Goal: Information Seeking & Learning: Check status

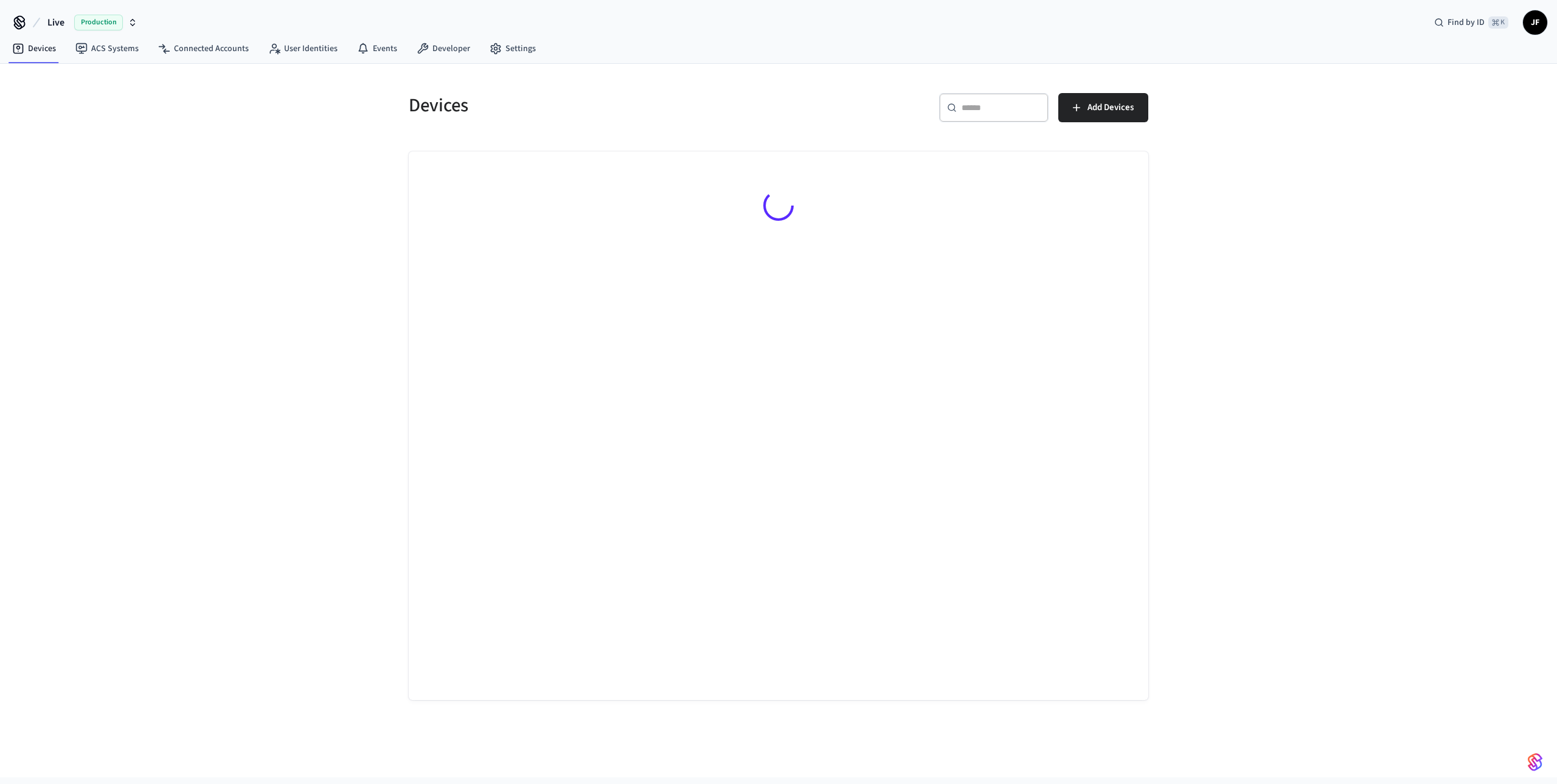
click at [44, 24] on button "Live Production" at bounding box center [92, 22] width 97 height 25
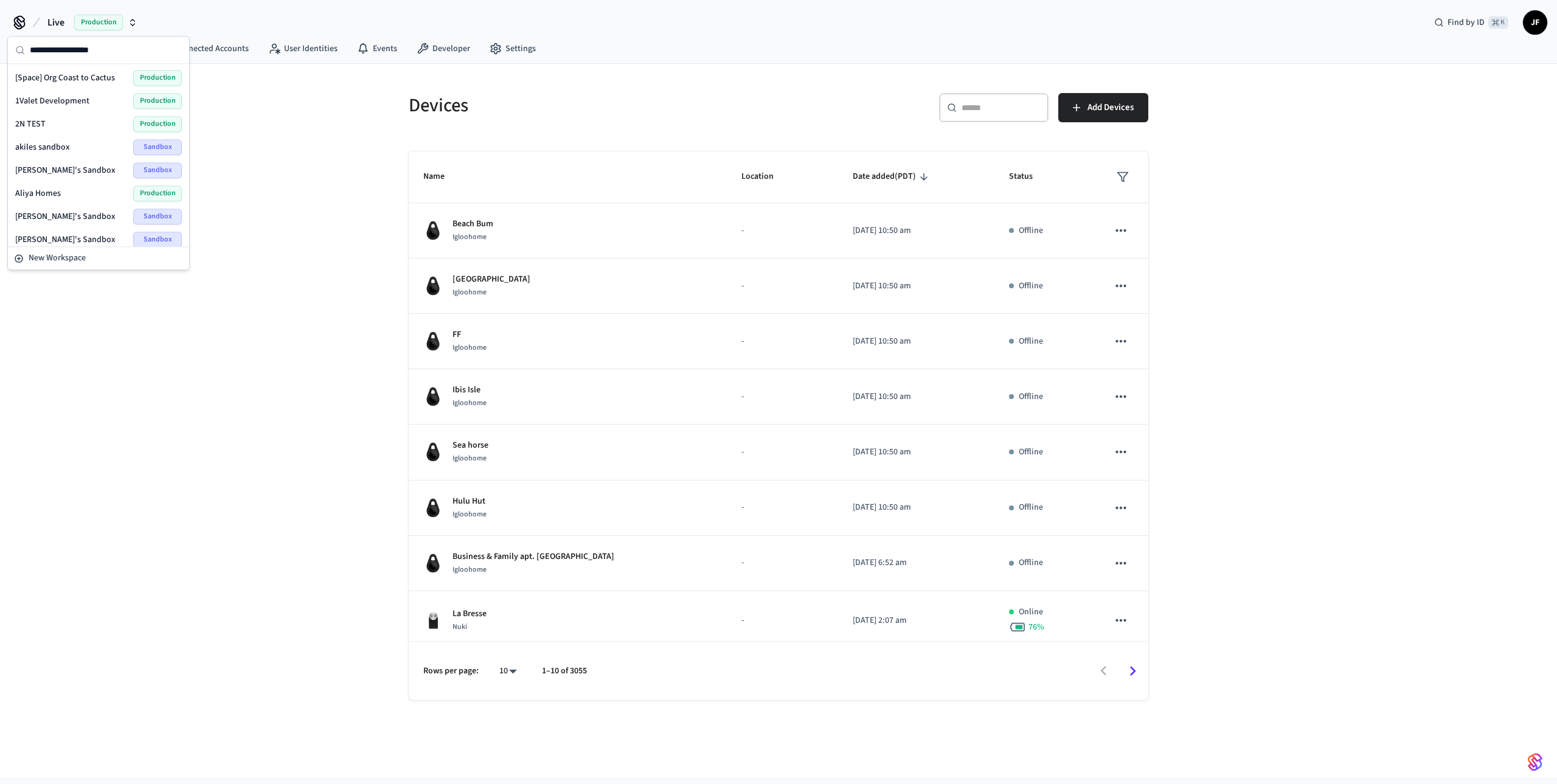
click at [245, 80] on div "Devices ​ ​ Add Devices Name Location Date added (PDT) Status Beach Bum Iglooho…" at bounding box center [778, 421] width 1557 height 713
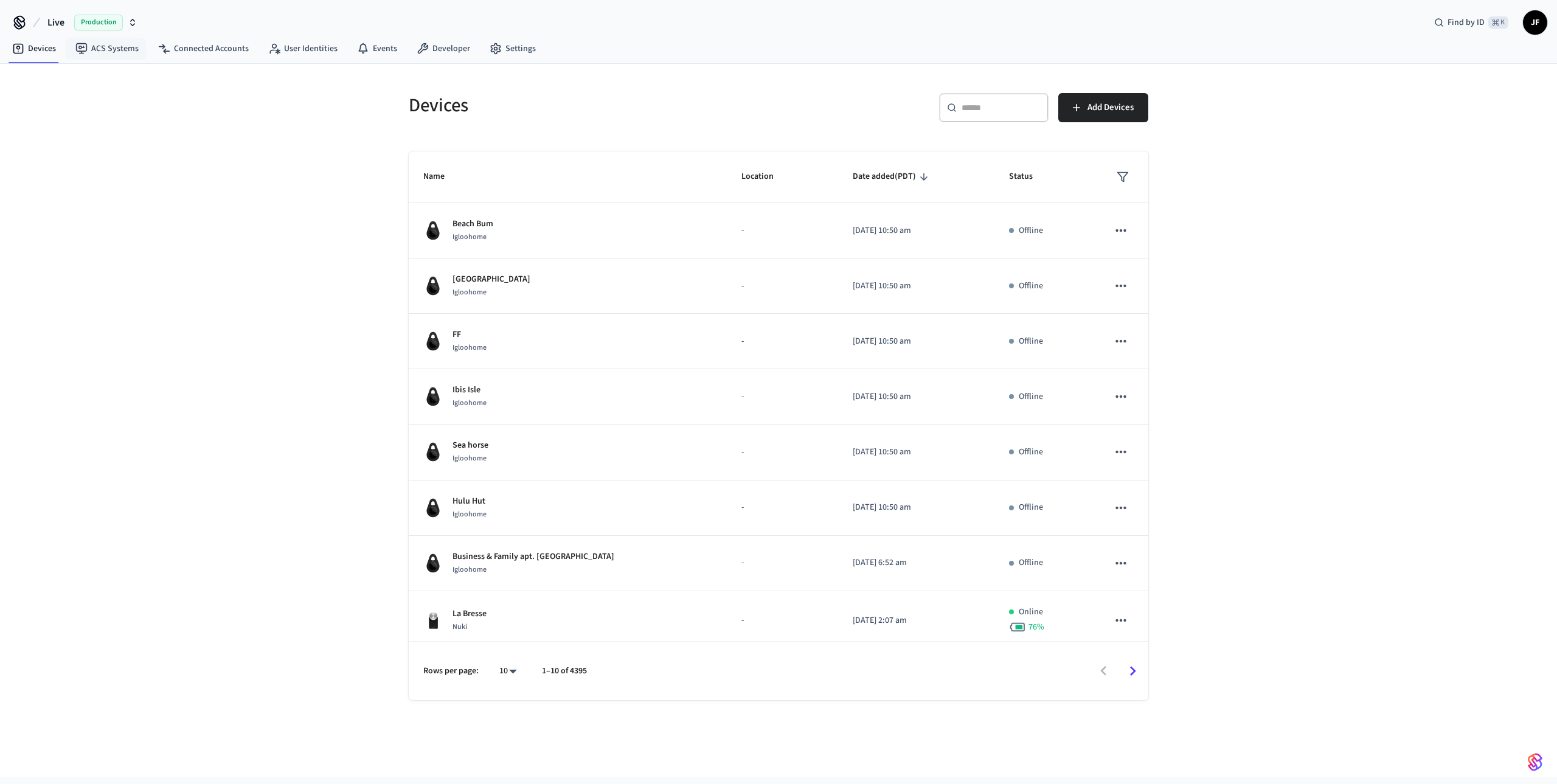
click at [59, 24] on span "Live" at bounding box center [56, 23] width 17 height 15
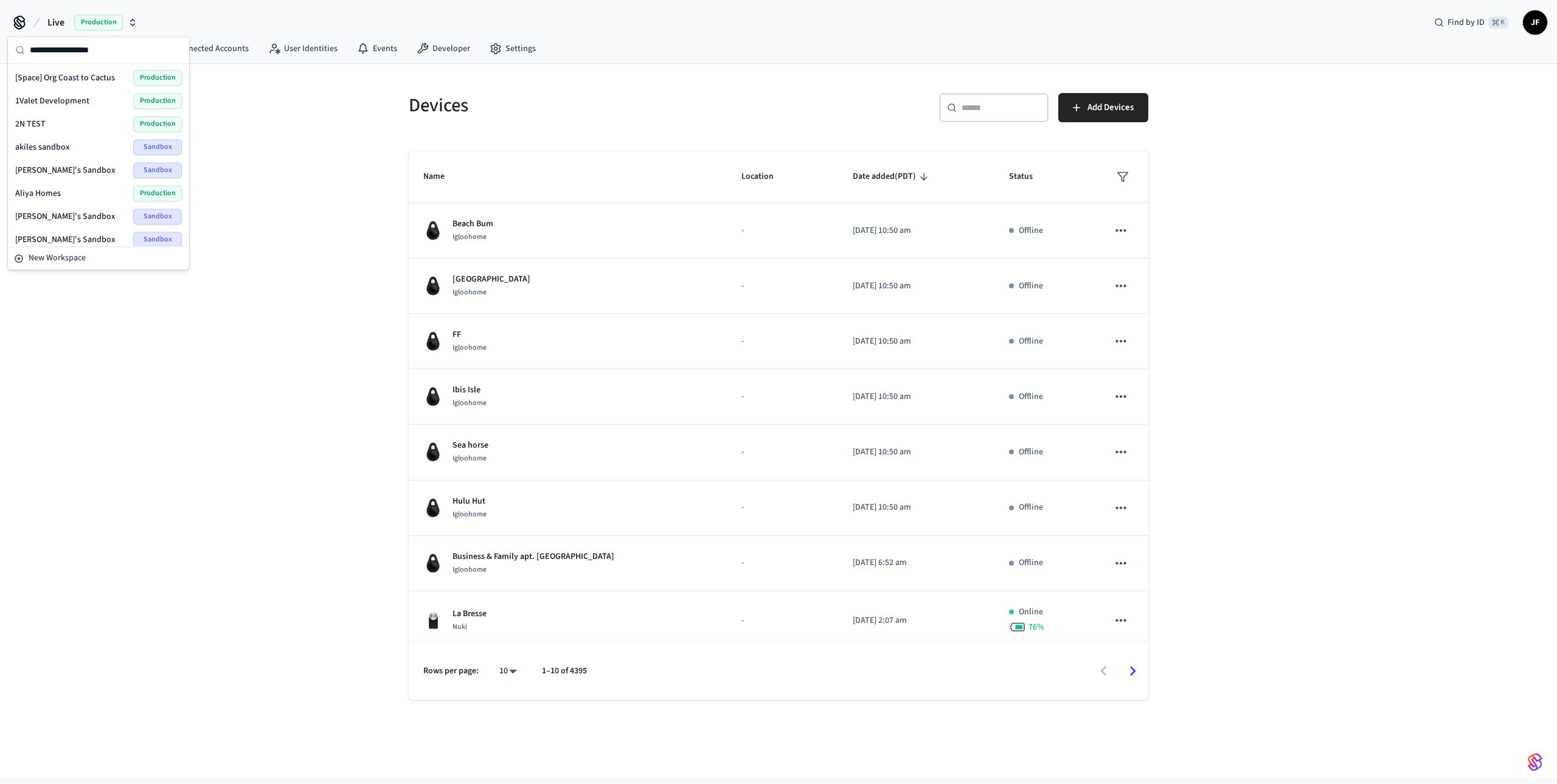
click at [53, 54] on input "text" at bounding box center [105, 50] width 152 height 26
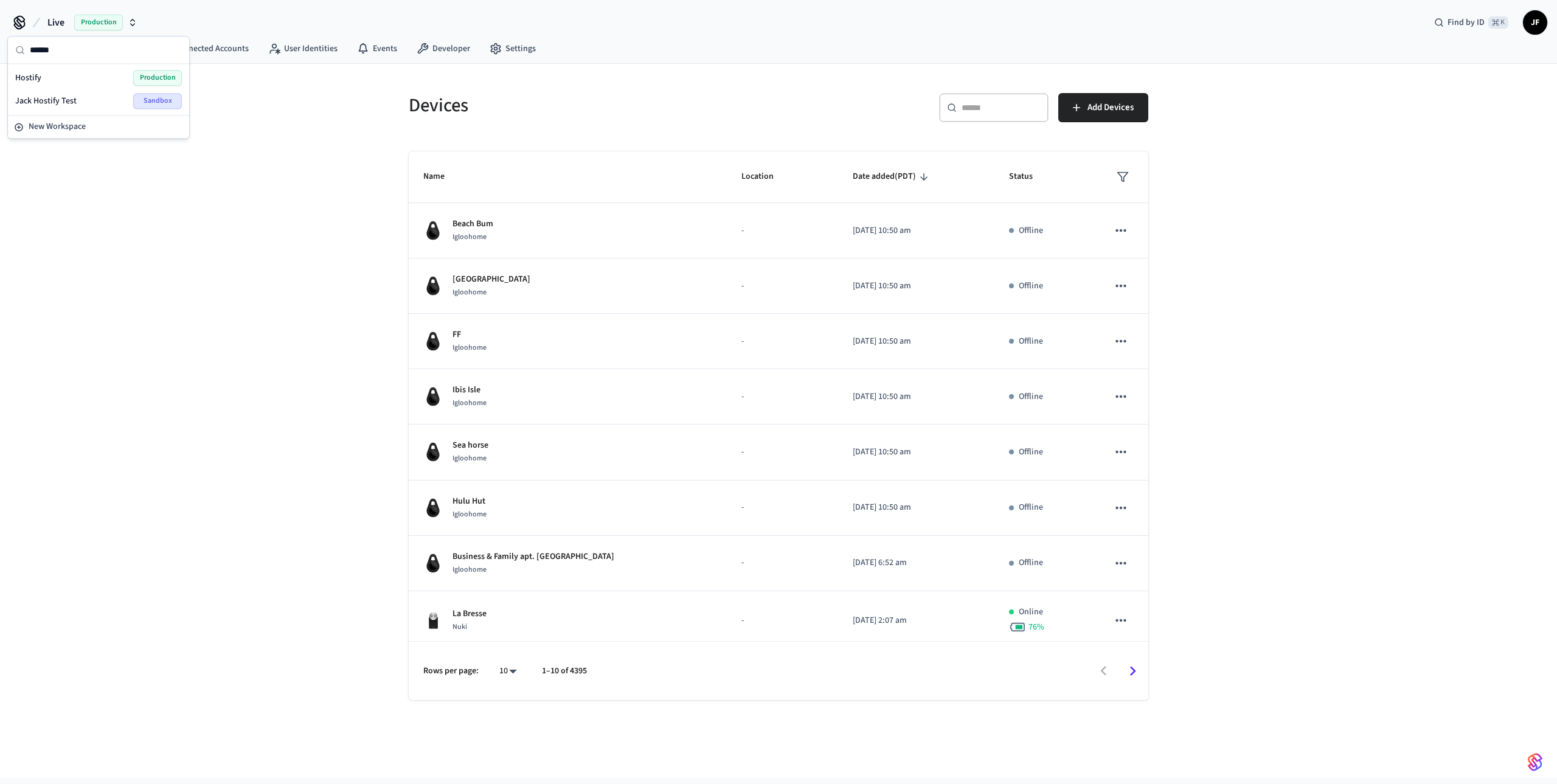
type input "******"
click at [40, 73] on div "Hostify Production" at bounding box center [98, 77] width 167 height 16
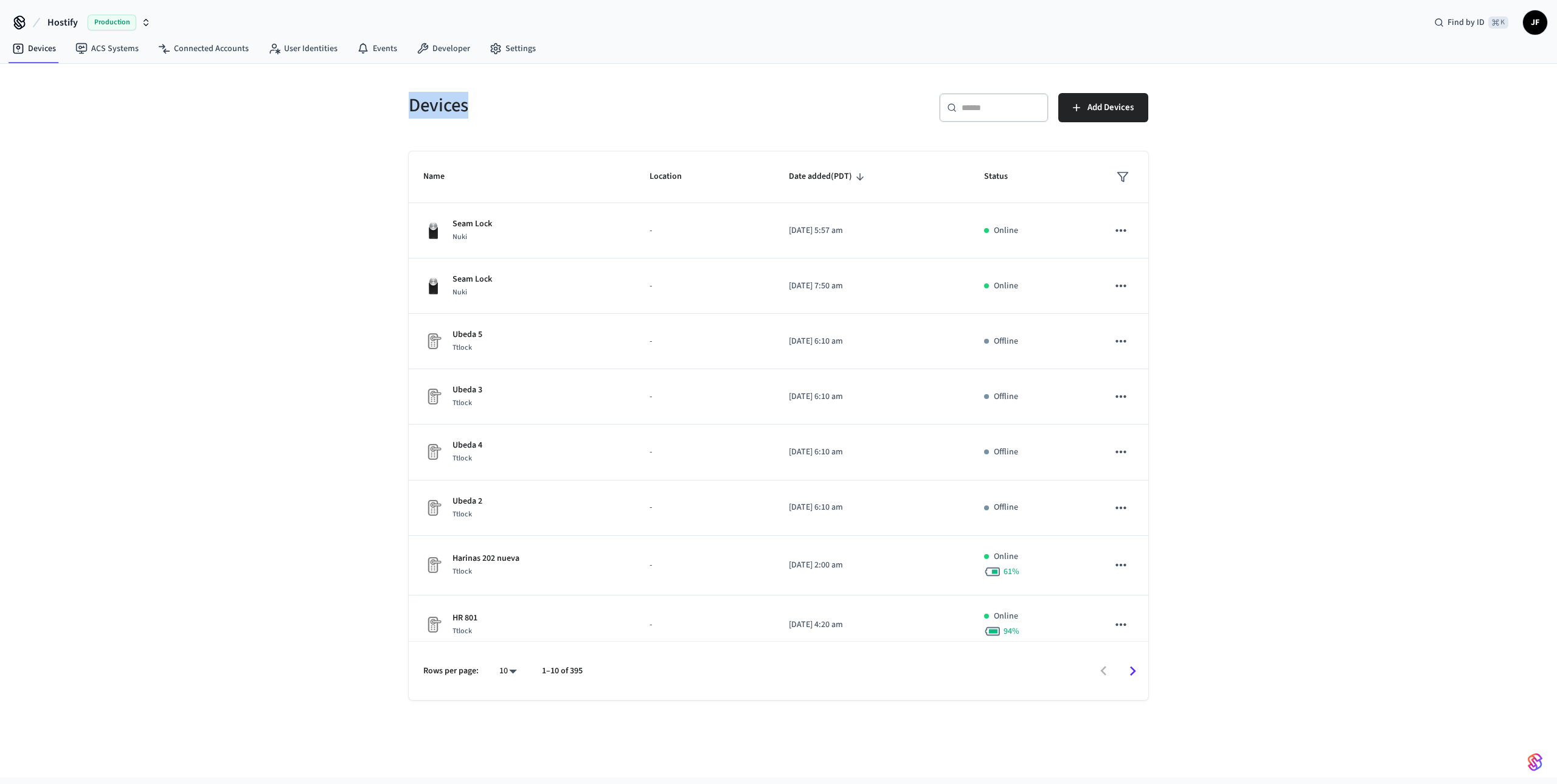
drag, startPoint x: 408, startPoint y: 107, endPoint x: 502, endPoint y: 114, distance: 94.3
click at [502, 114] on div "Devices" at bounding box center [583, 104] width 377 height 54
click at [502, 114] on h5 "Devices" at bounding box center [589, 105] width 362 height 24
click at [429, 98] on h5 "Devices" at bounding box center [589, 105] width 362 height 24
click at [398, 103] on div "Devices" at bounding box center [583, 104] width 377 height 54
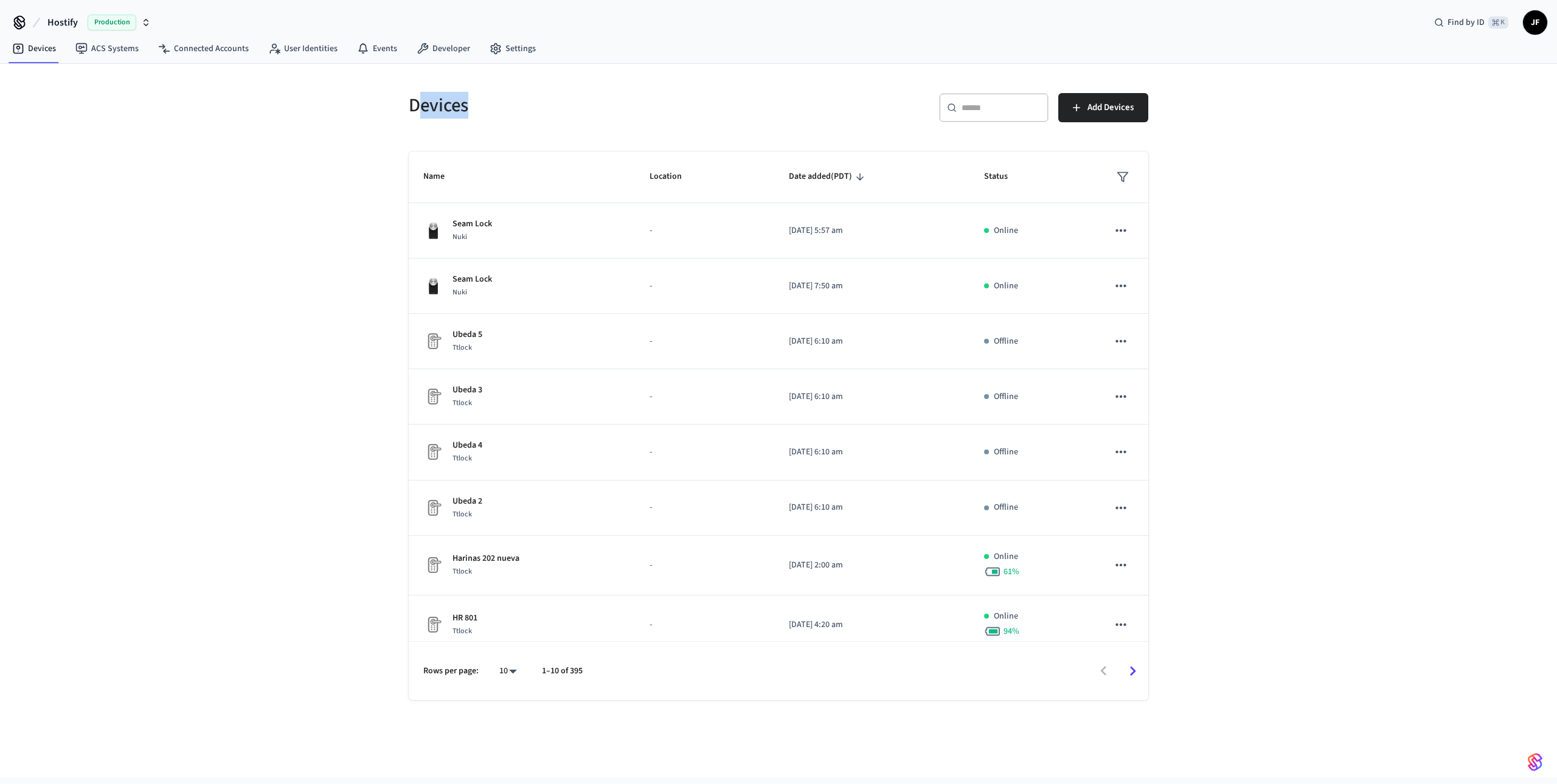
drag, startPoint x: 415, startPoint y: 101, endPoint x: 541, endPoint y: 109, distance: 126.3
click at [538, 109] on h5 "Devices" at bounding box center [589, 105] width 362 height 24
click at [541, 109] on h5 "Devices" at bounding box center [589, 105] width 362 height 24
click at [808, 85] on div "​ ​ Add Devices" at bounding box center [959, 104] width 377 height 54
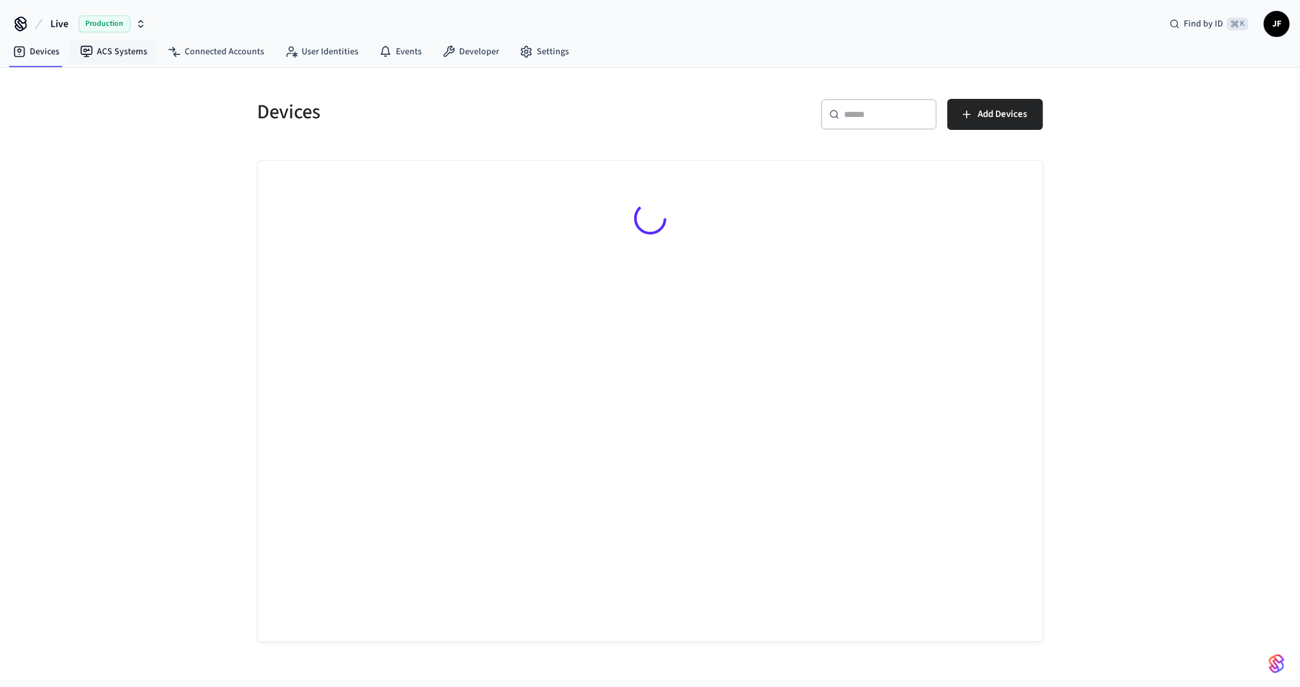
click at [66, 26] on span "Live" at bounding box center [59, 24] width 18 height 16
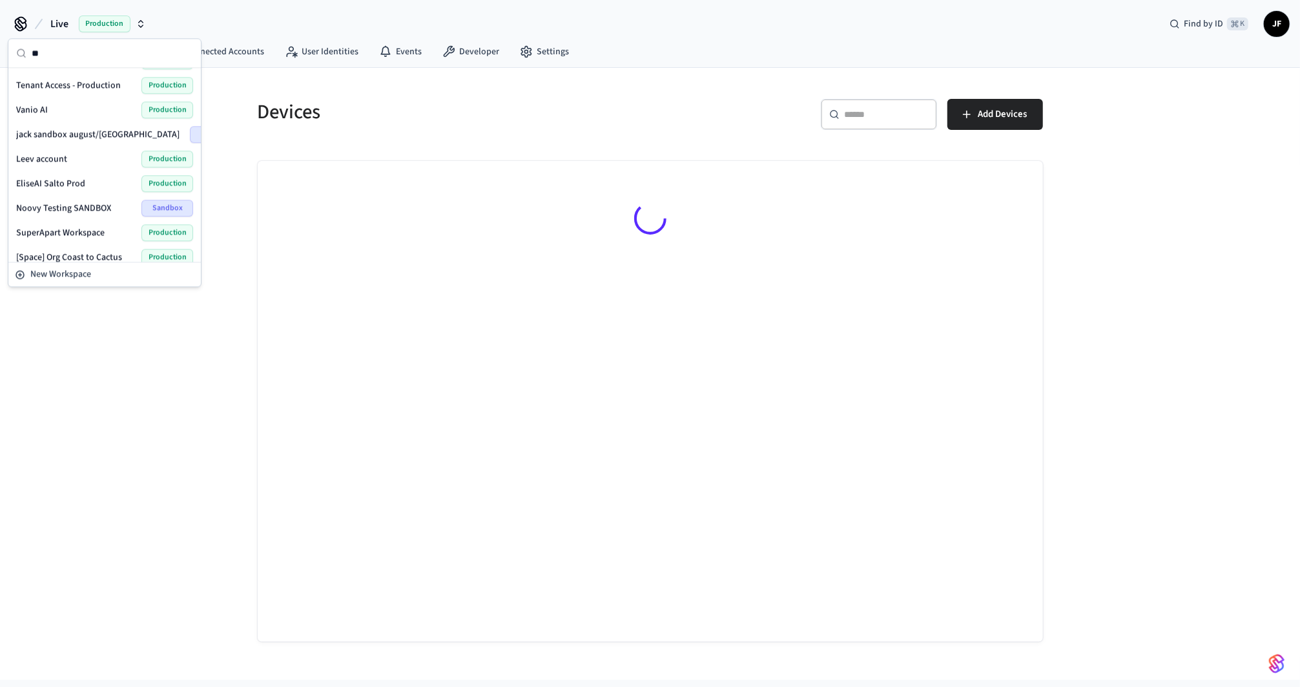
scroll to position [123, 0]
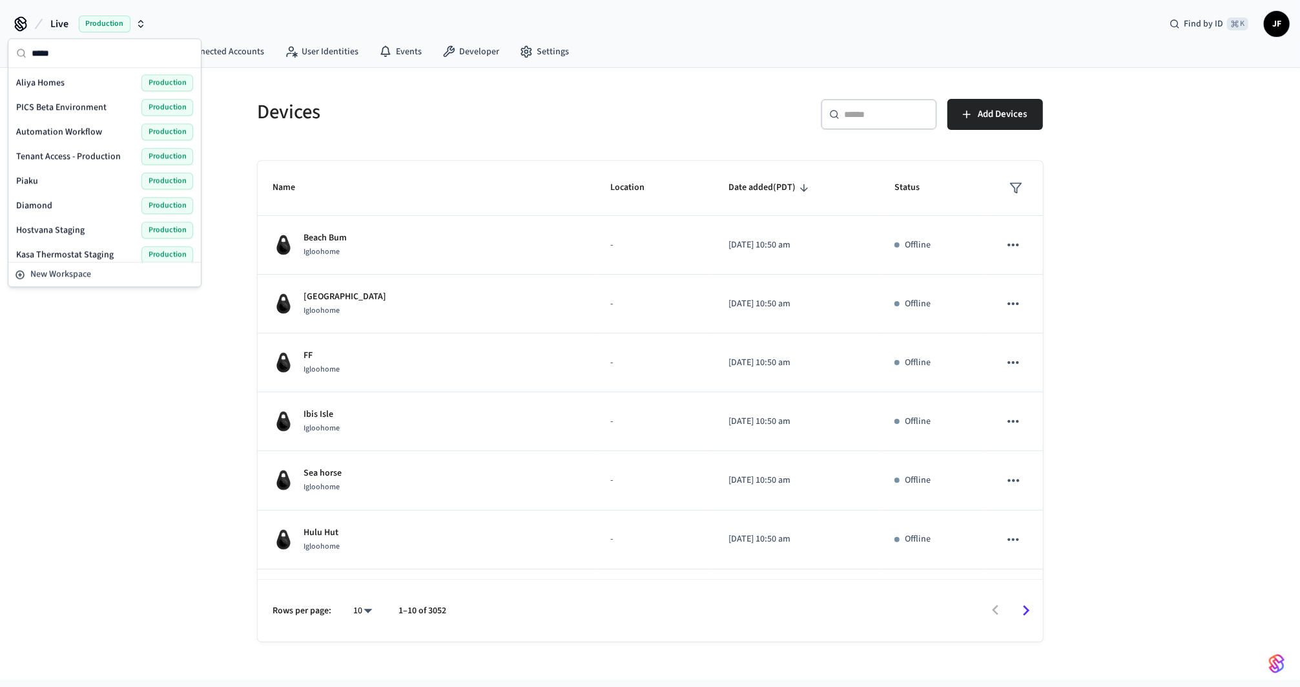
type input "******"
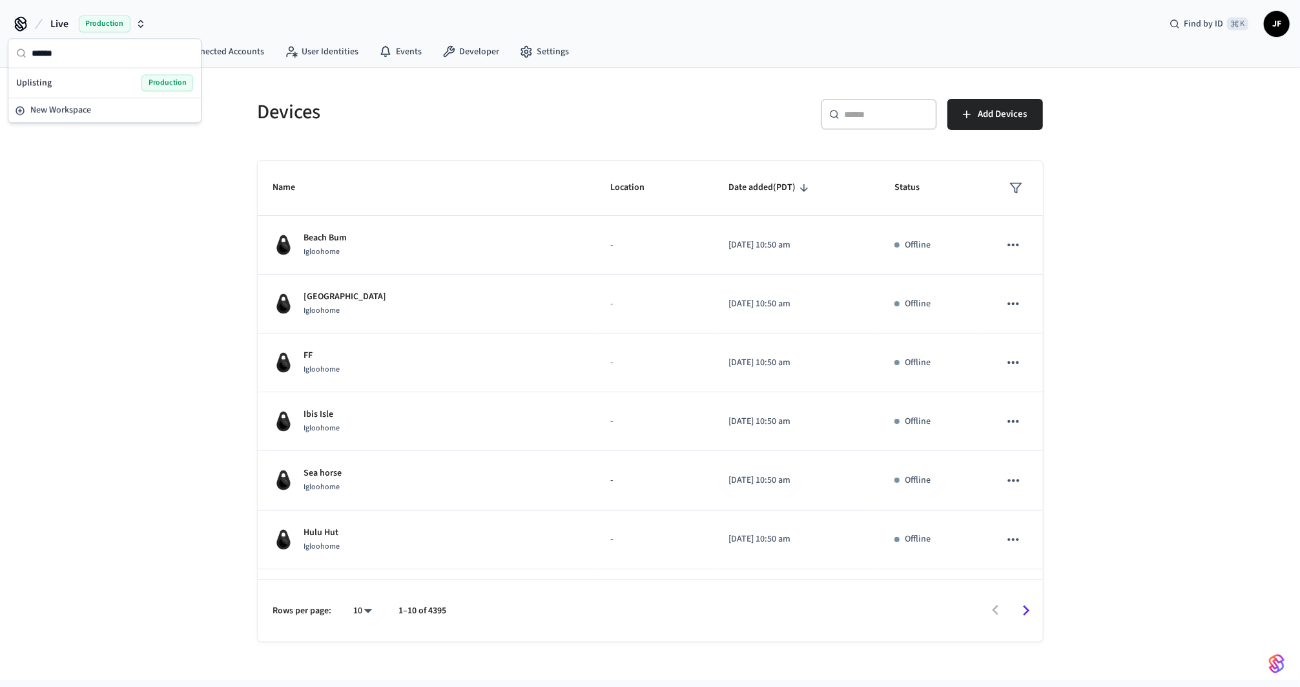
type input "******"
click at [94, 82] on div "Uplisting Production" at bounding box center [104, 82] width 177 height 17
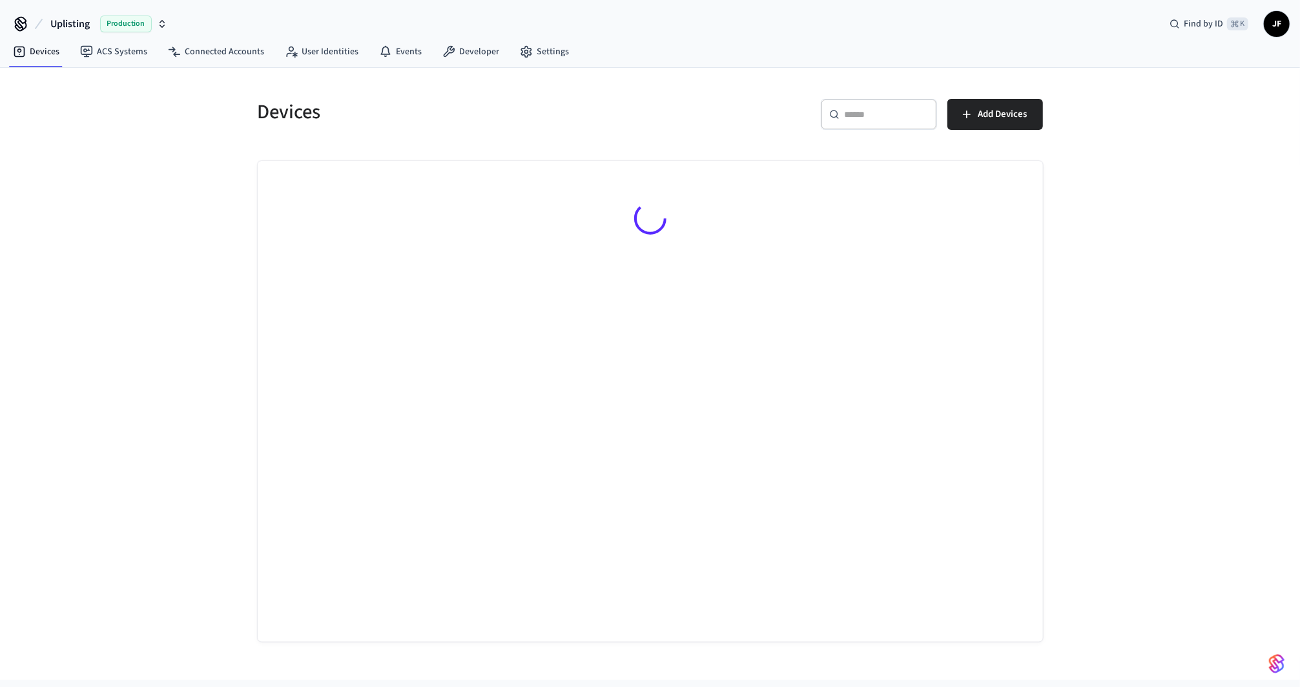
click at [510, 103] on h5 "Devices" at bounding box center [450, 112] width 385 height 26
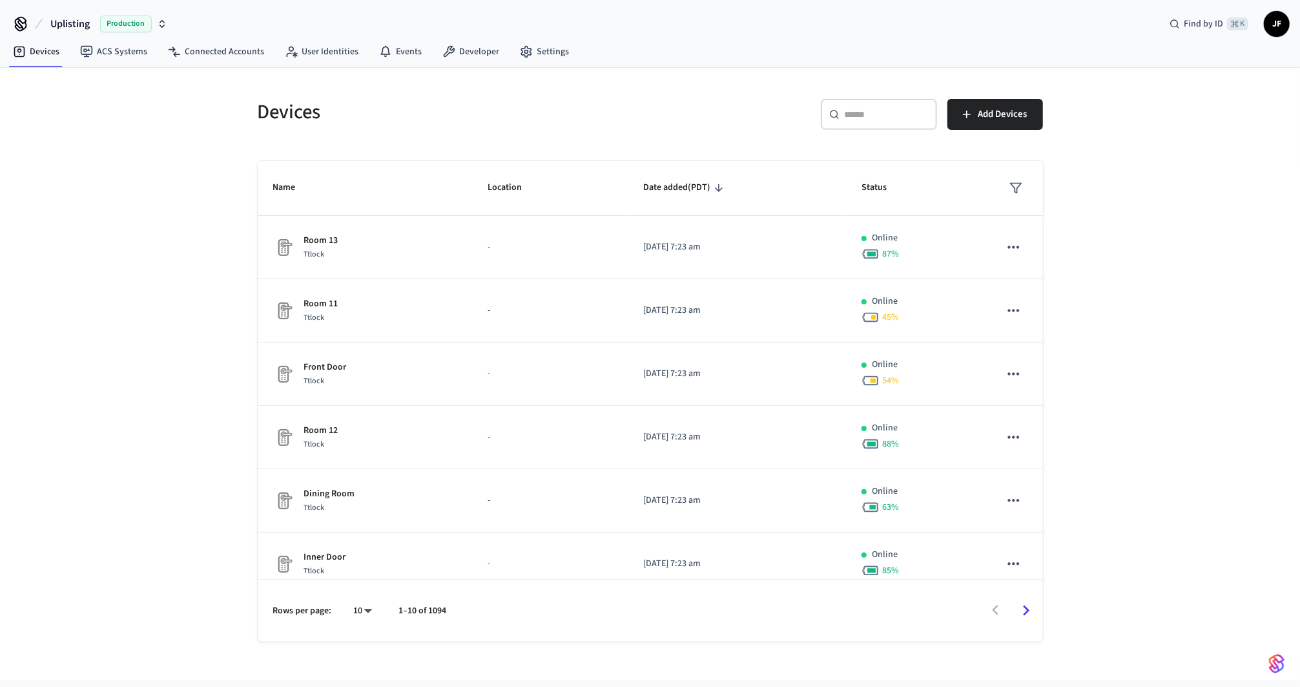
click at [885, 118] on input "text" at bounding box center [887, 114] width 84 height 13
paste input "**********"
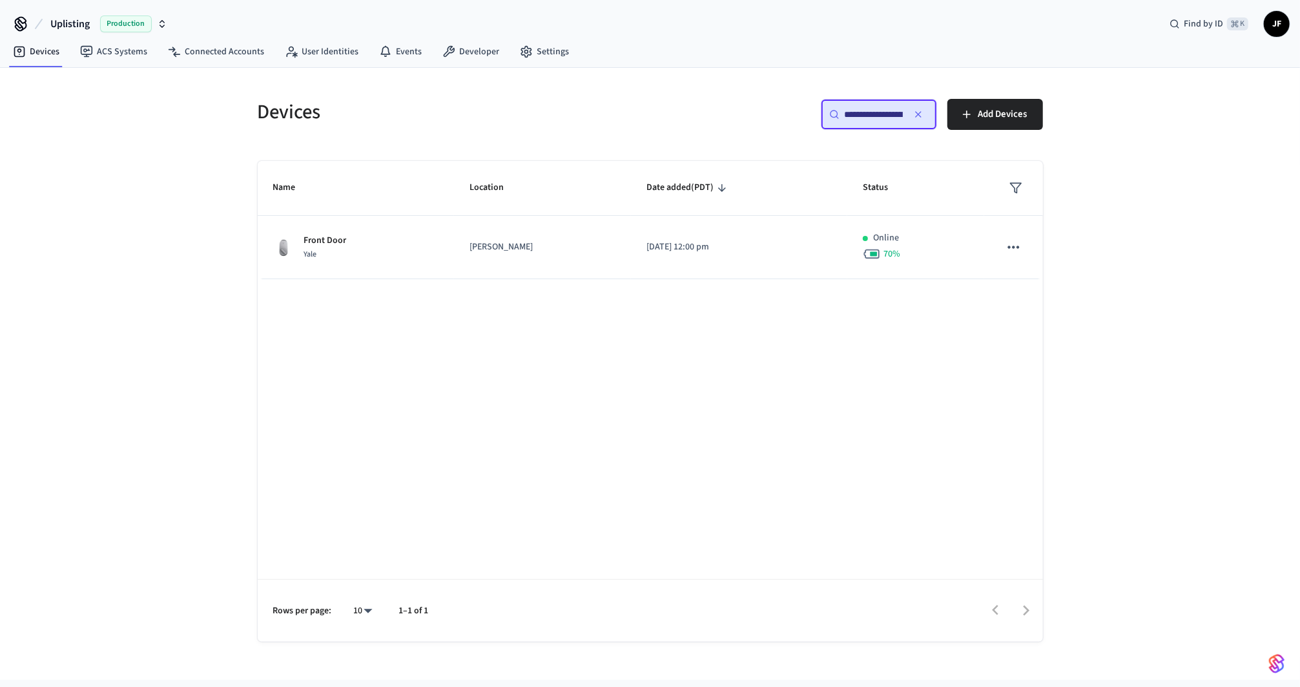
scroll to position [0, 94]
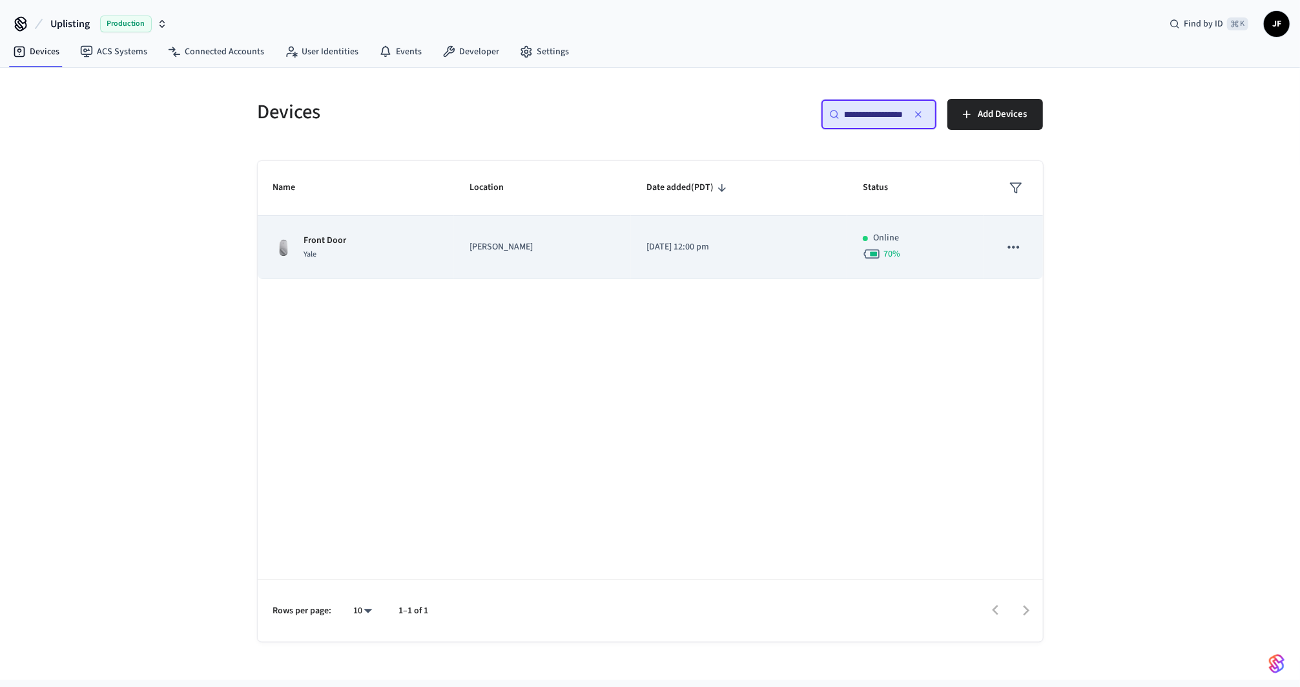
type input "**********"
click at [528, 246] on p "Darby" at bounding box center [543, 247] width 146 height 14
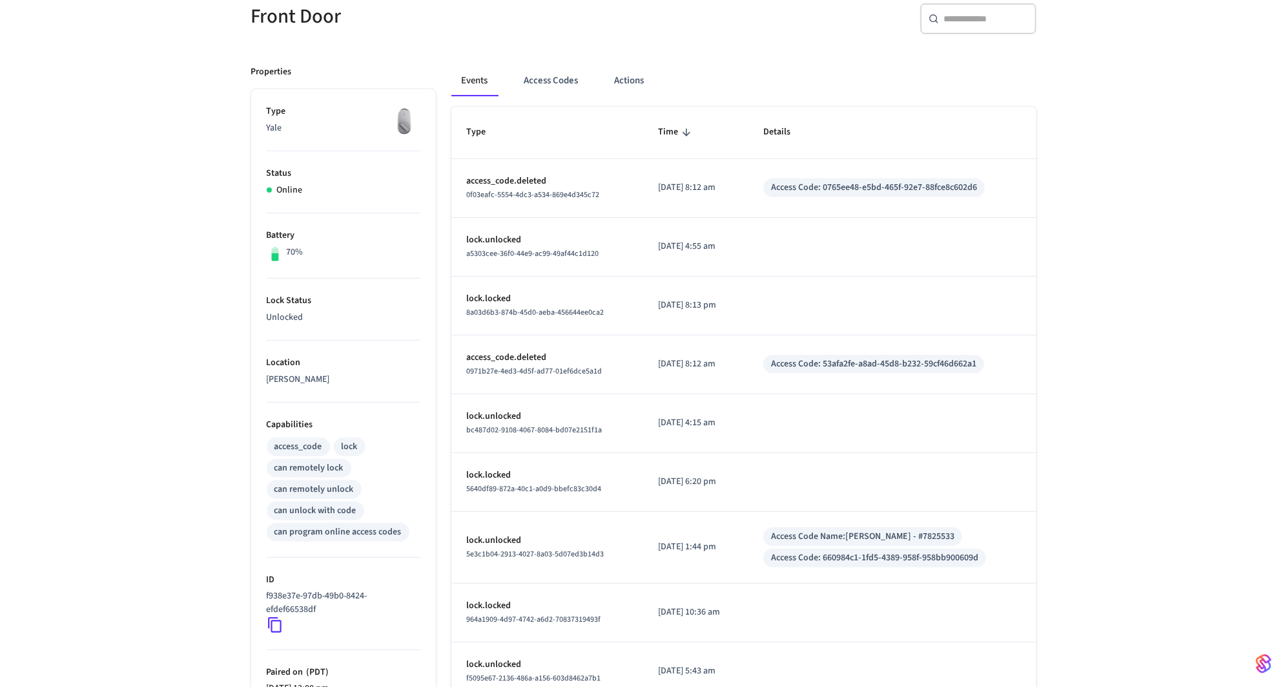
scroll to position [256, 0]
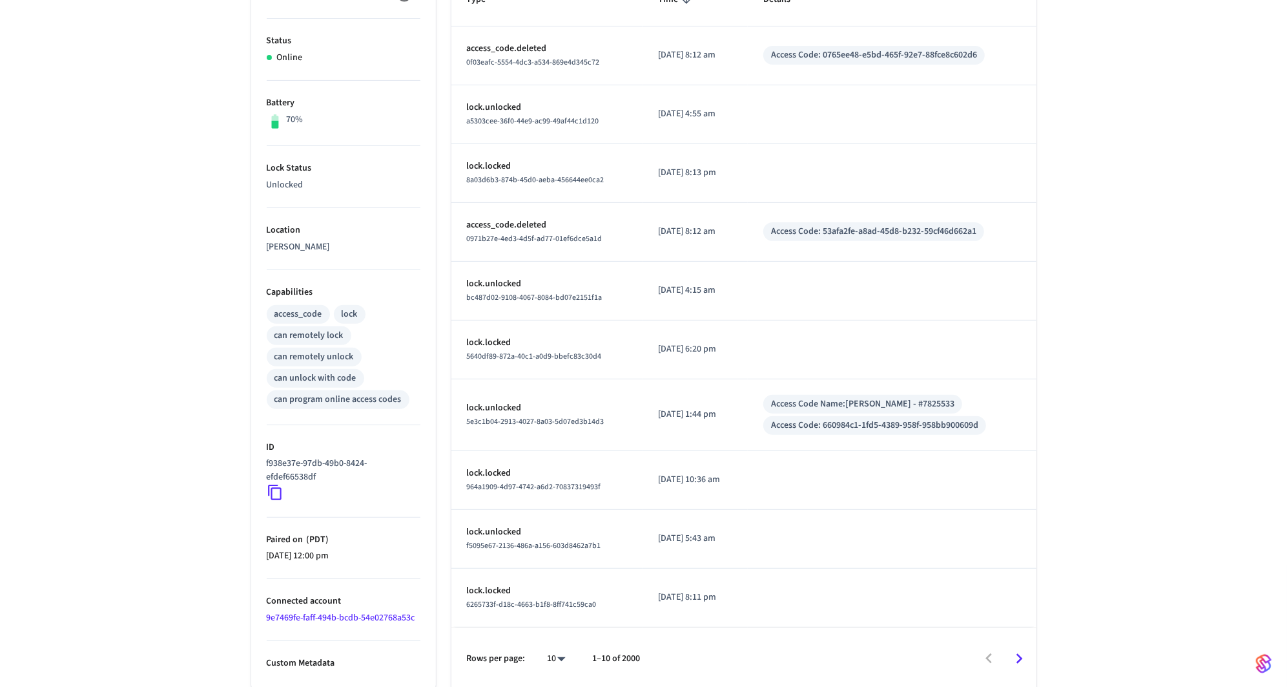
click at [270, 495] on icon at bounding box center [275, 492] width 17 height 17
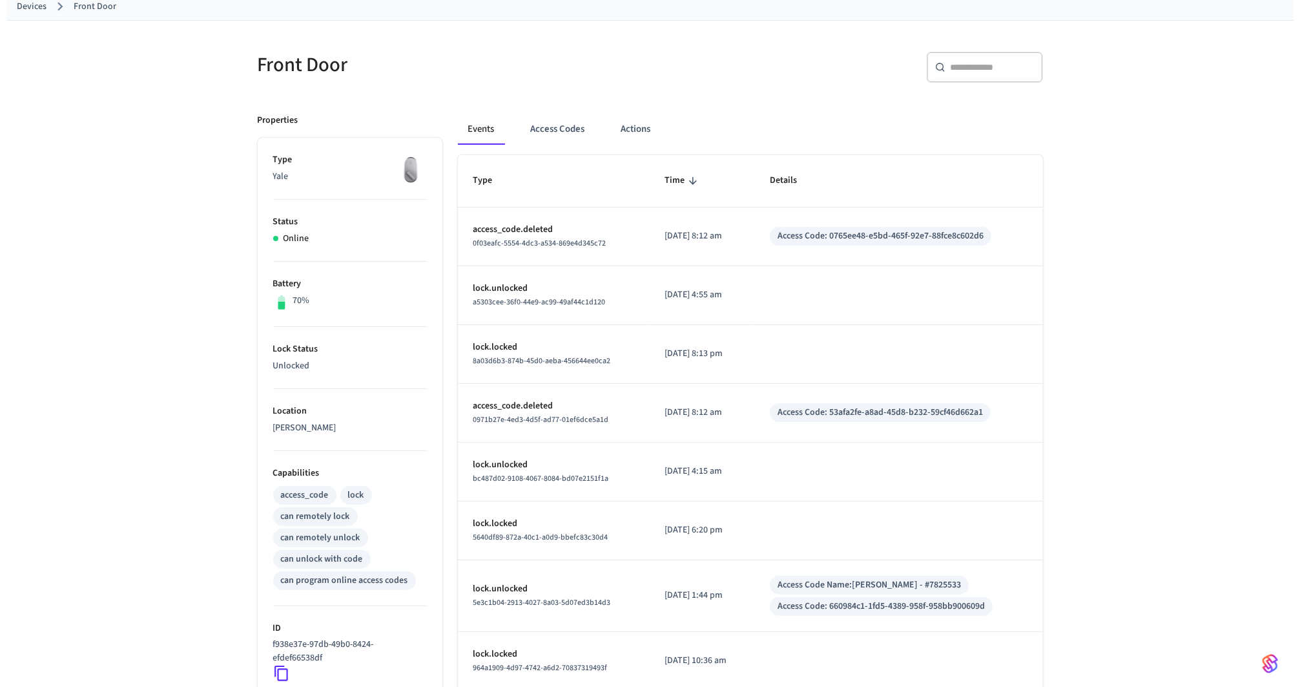
scroll to position [0, 0]
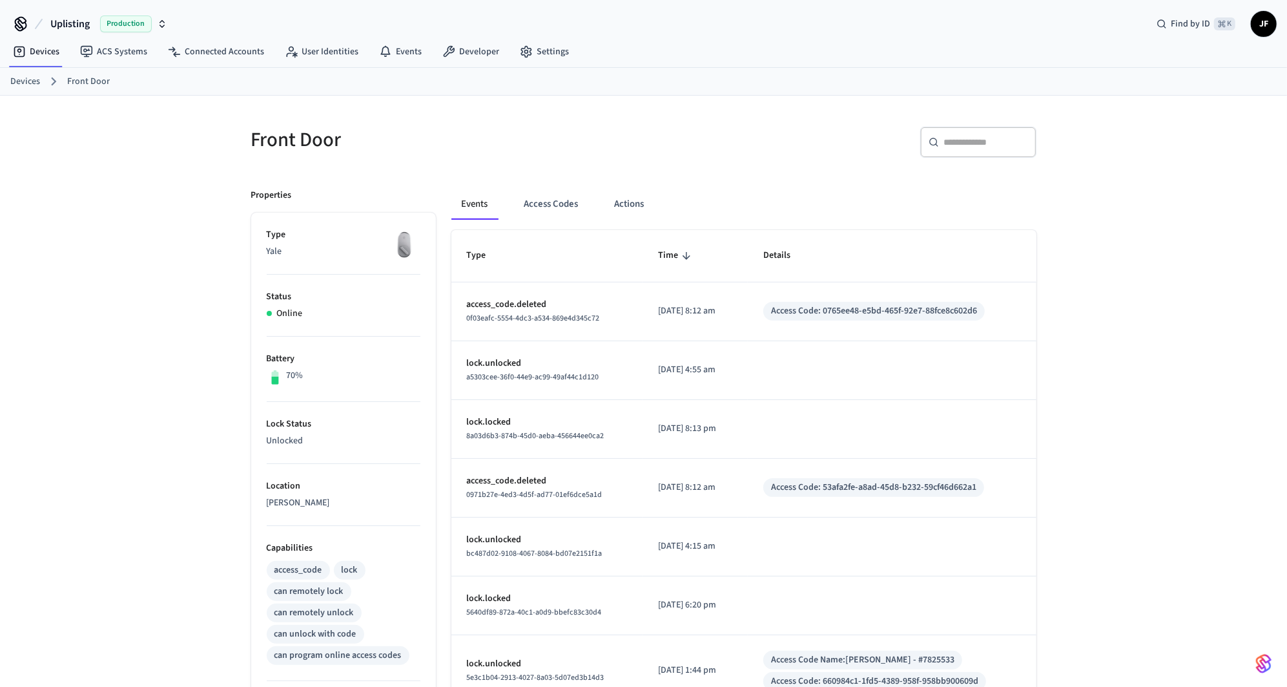
click at [35, 78] on link "Devices" at bounding box center [25, 82] width 30 height 14
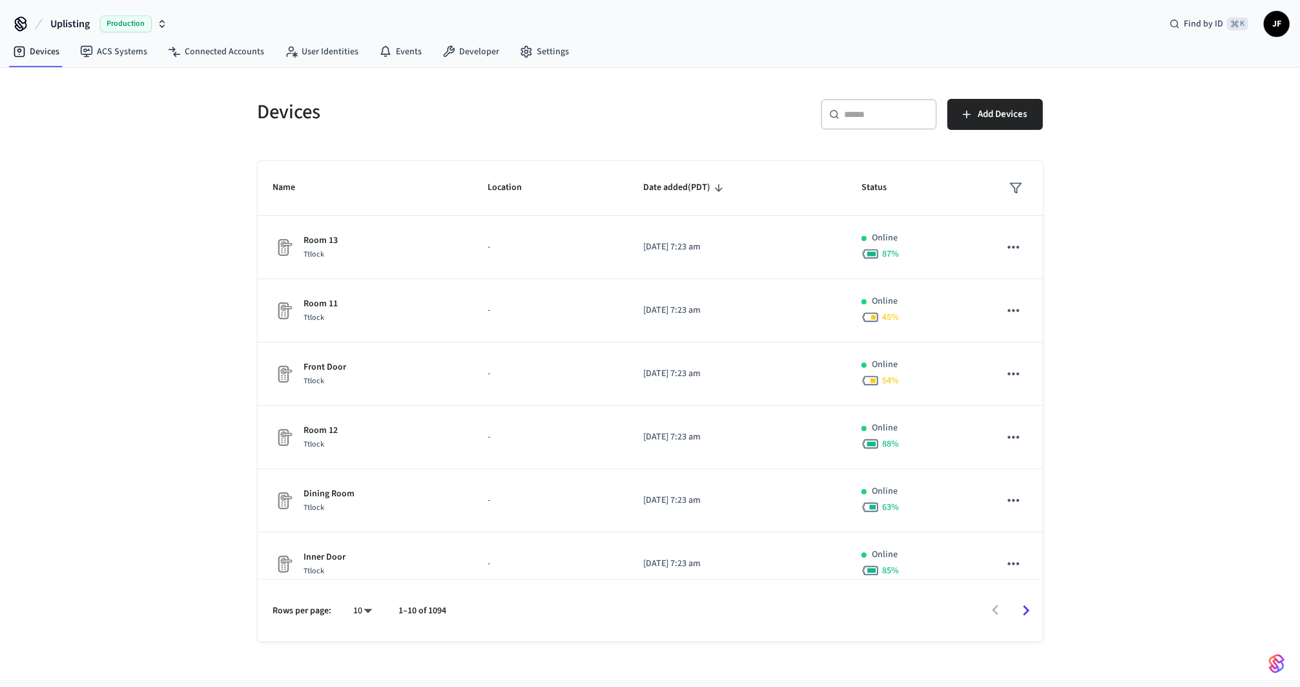
click at [75, 21] on span "Uplisting" at bounding box center [69, 24] width 39 height 16
type input "*******"
click at [112, 84] on div "Hostify Production" at bounding box center [104, 82] width 177 height 17
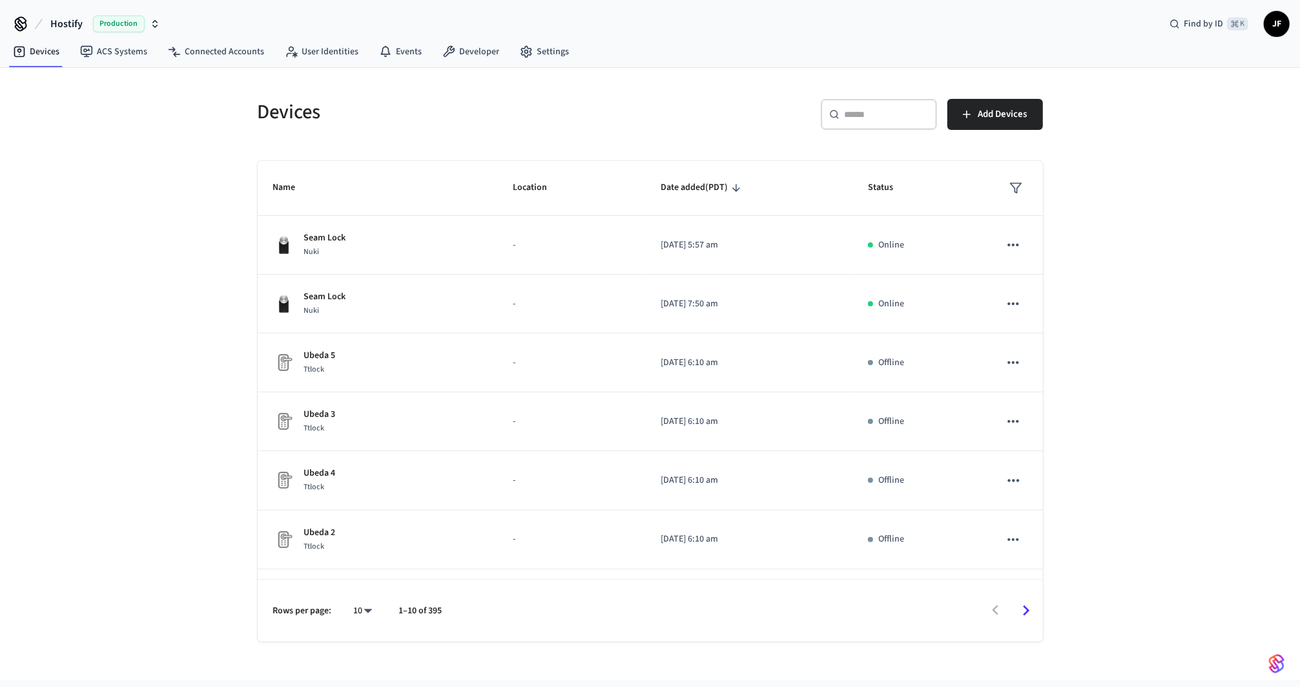
click at [311, 105] on h5 "Devices" at bounding box center [450, 112] width 385 height 26
click at [455, 99] on h5 "Devices" at bounding box center [450, 112] width 385 height 26
drag, startPoint x: 265, startPoint y: 112, endPoint x: 333, endPoint y: 109, distance: 67.9
click at [333, 108] on h5 "Devices" at bounding box center [450, 112] width 385 height 26
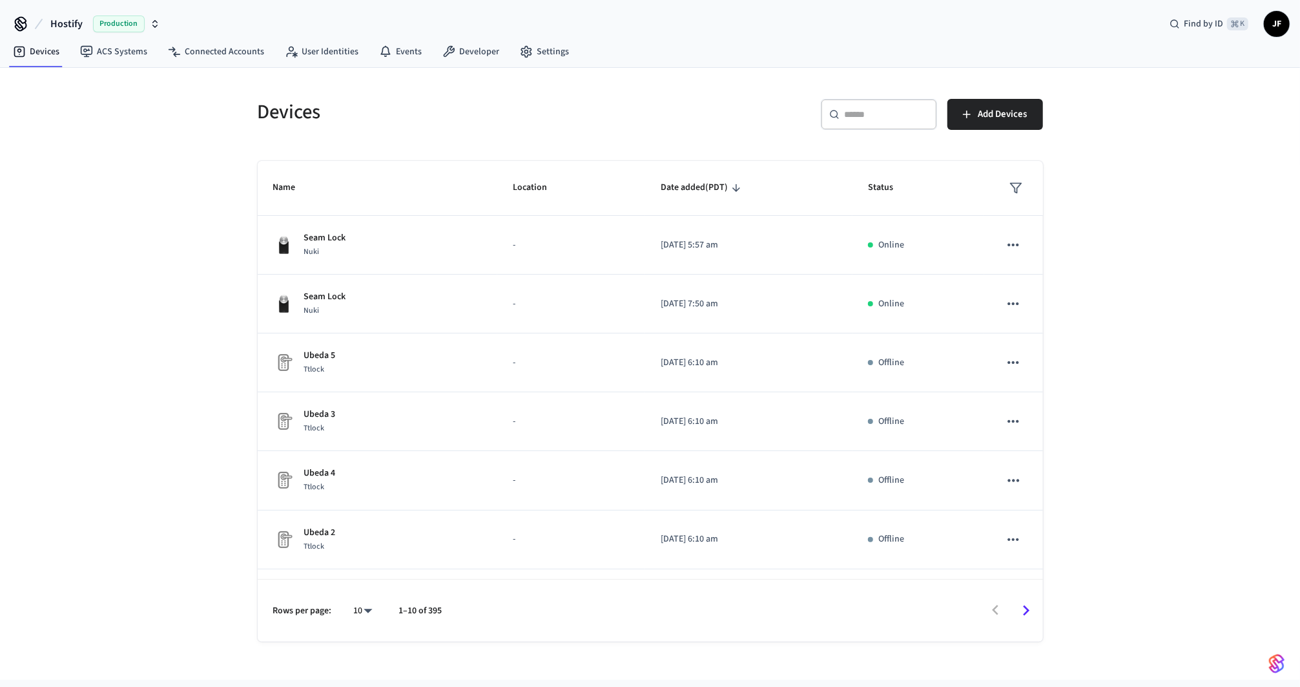
click at [332, 113] on h5 "Devices" at bounding box center [450, 112] width 385 height 26
drag, startPoint x: 322, startPoint y: 116, endPoint x: 227, endPoint y: 116, distance: 94.3
click at [227, 116] on div "Devices ​ ​ Add Devices Name Location Date added (PDT) Status Seam Lock Nuki - …" at bounding box center [650, 374] width 1300 height 612
click at [228, 116] on div "Devices ​ ​ Add Devices Name Location Date added (PDT) Status Seam Lock Nuki - …" at bounding box center [650, 374] width 1300 height 612
click at [1189, 19] on span "Find by ID" at bounding box center [1203, 23] width 39 height 13
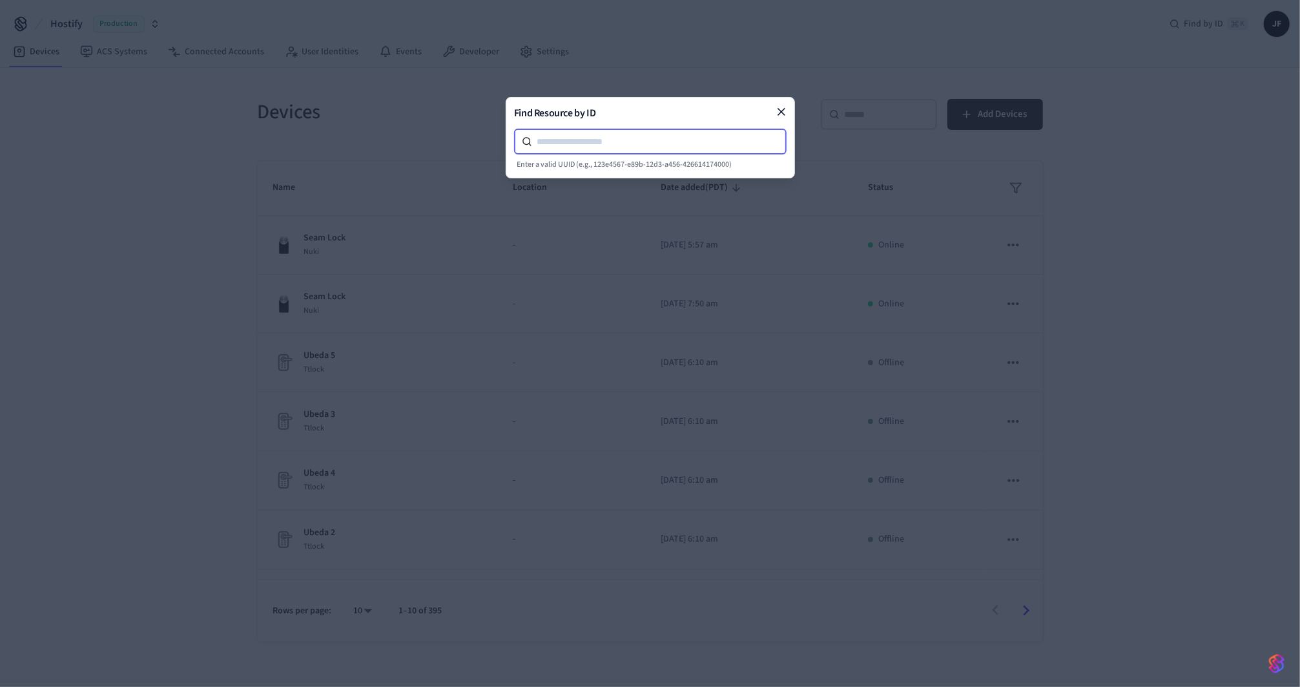
paste input "**********"
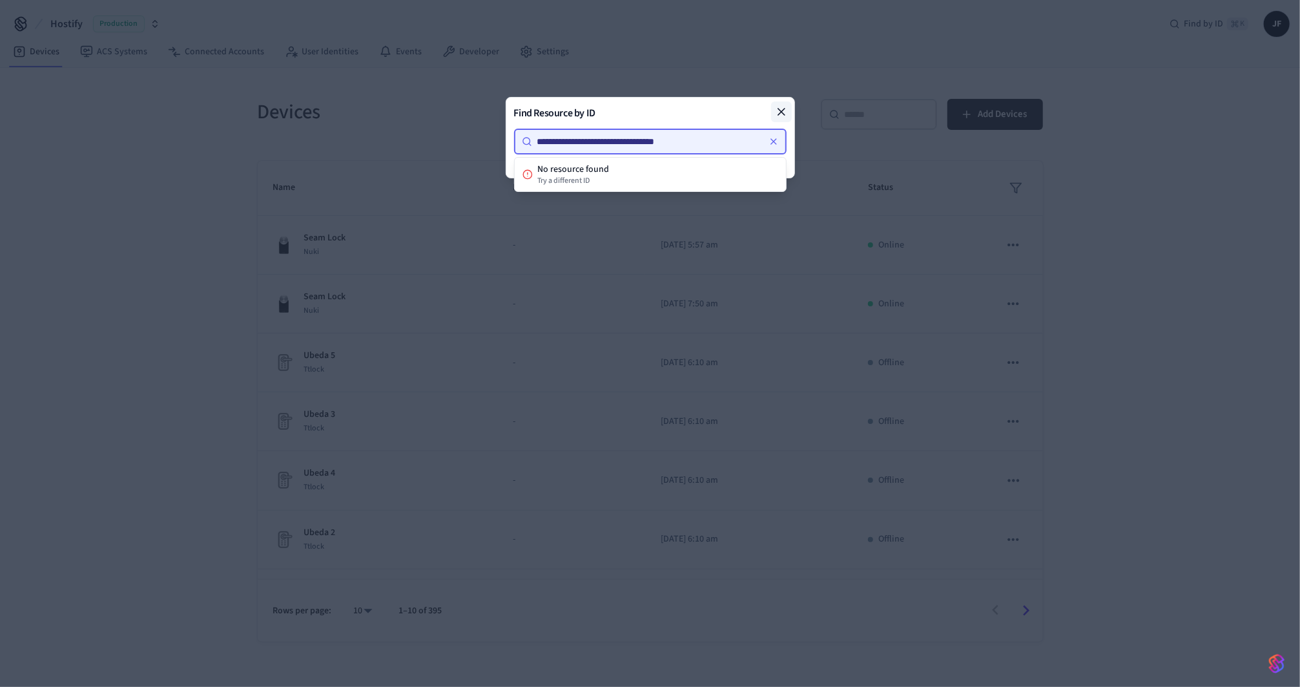
type input "**********"
click at [781, 112] on icon at bounding box center [781, 111] width 13 height 13
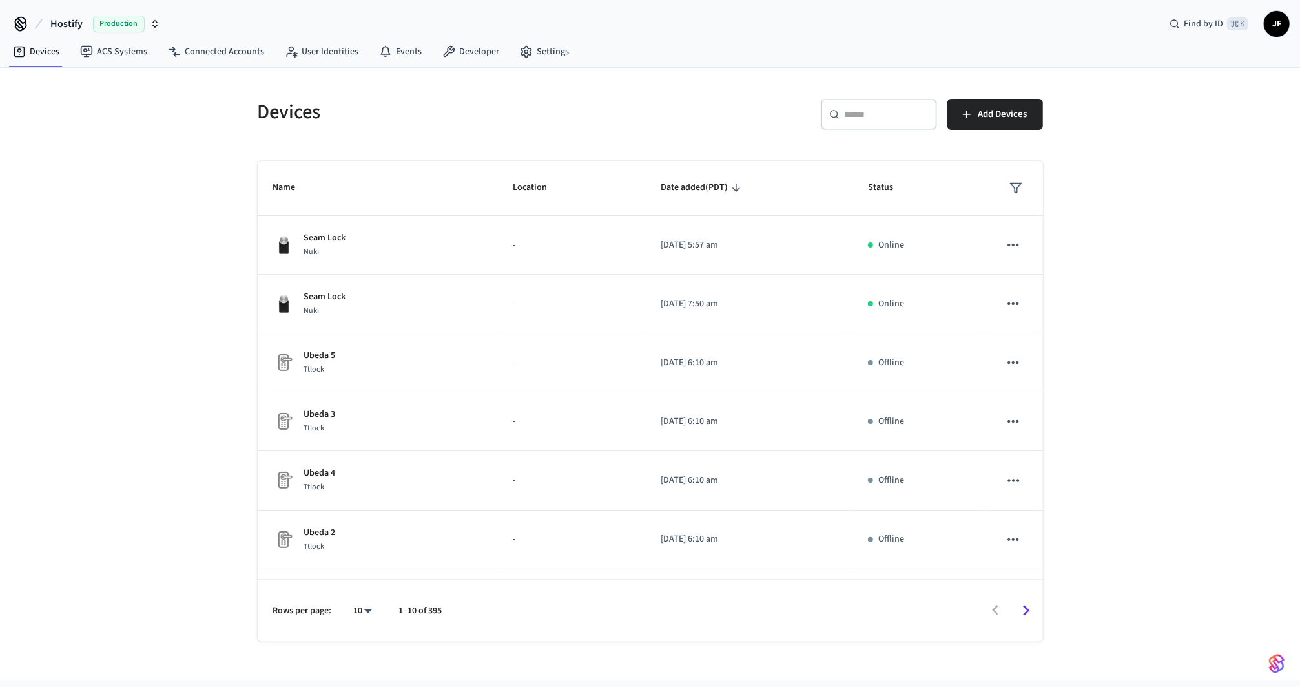
click at [641, 109] on div "Devices ​ ​ Add Devices" at bounding box center [642, 111] width 801 height 57
drag, startPoint x: 634, startPoint y: 103, endPoint x: 709, endPoint y: 107, distance: 75.0
click at [634, 103] on h5 "Devices" at bounding box center [450, 112] width 385 height 26
click at [885, 114] on input "text" at bounding box center [887, 114] width 84 height 13
paste input "**********"
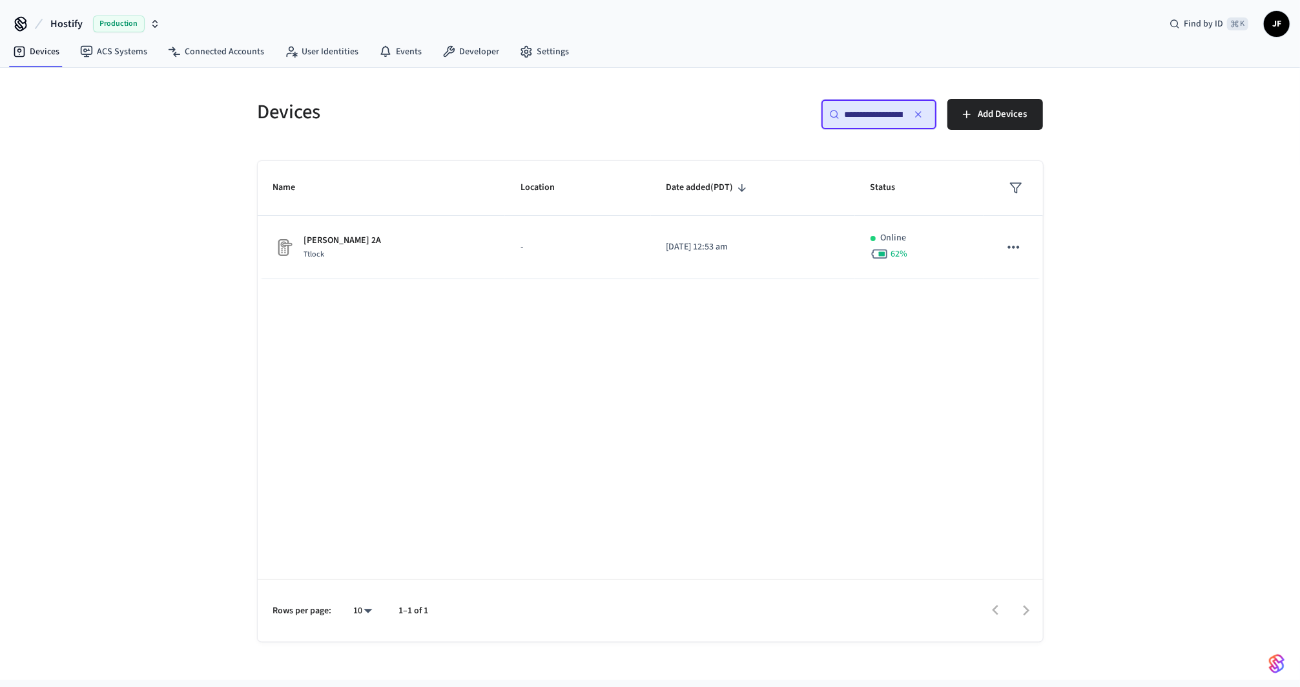
scroll to position [0, 97]
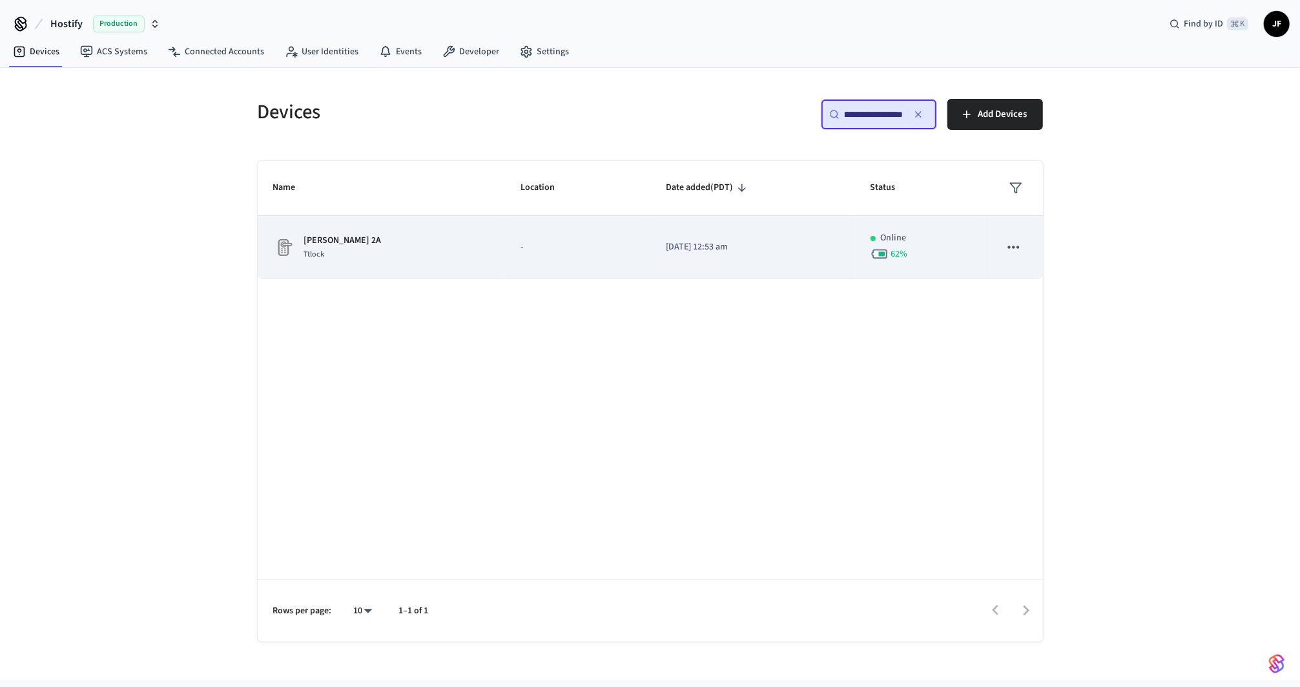
type input "**********"
click at [335, 270] on td "Lorenzo de Sepúlveda 2A Ttlock" at bounding box center [382, 247] width 248 height 63
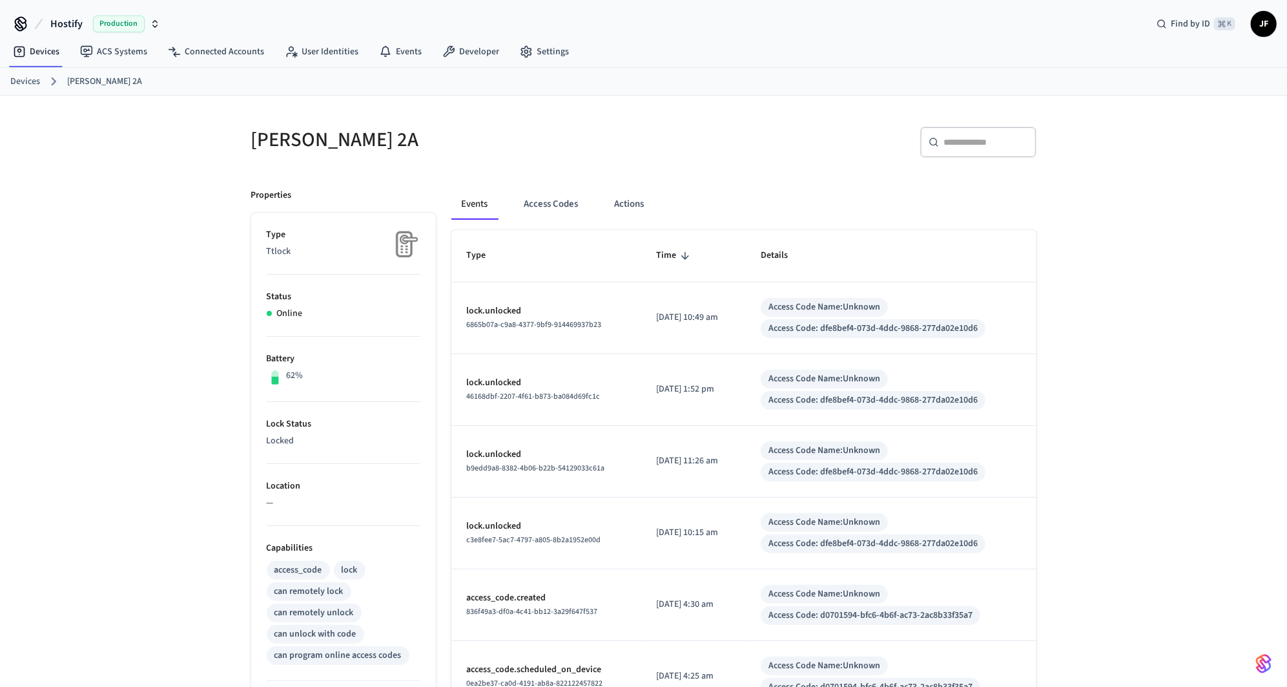
drag, startPoint x: 458, startPoint y: 134, endPoint x: 218, endPoint y: 161, distance: 241.8
click at [218, 161] on div "Lorenzo de Sepúlveda 2A ​ ​ Properties Type Ttlock Status Online Battery 62% Lo…" at bounding box center [643, 578] width 1287 height 965
drag, startPoint x: 217, startPoint y: 161, endPoint x: 214, endPoint y: 170, distance: 9.6
click at [216, 161] on div "Lorenzo de Sepúlveda 2A ​ ​ Properties Type Ttlock Status Online Battery 62% Lo…" at bounding box center [643, 578] width 1287 height 965
click at [993, 158] on div "​ ​" at bounding box center [978, 145] width 116 height 36
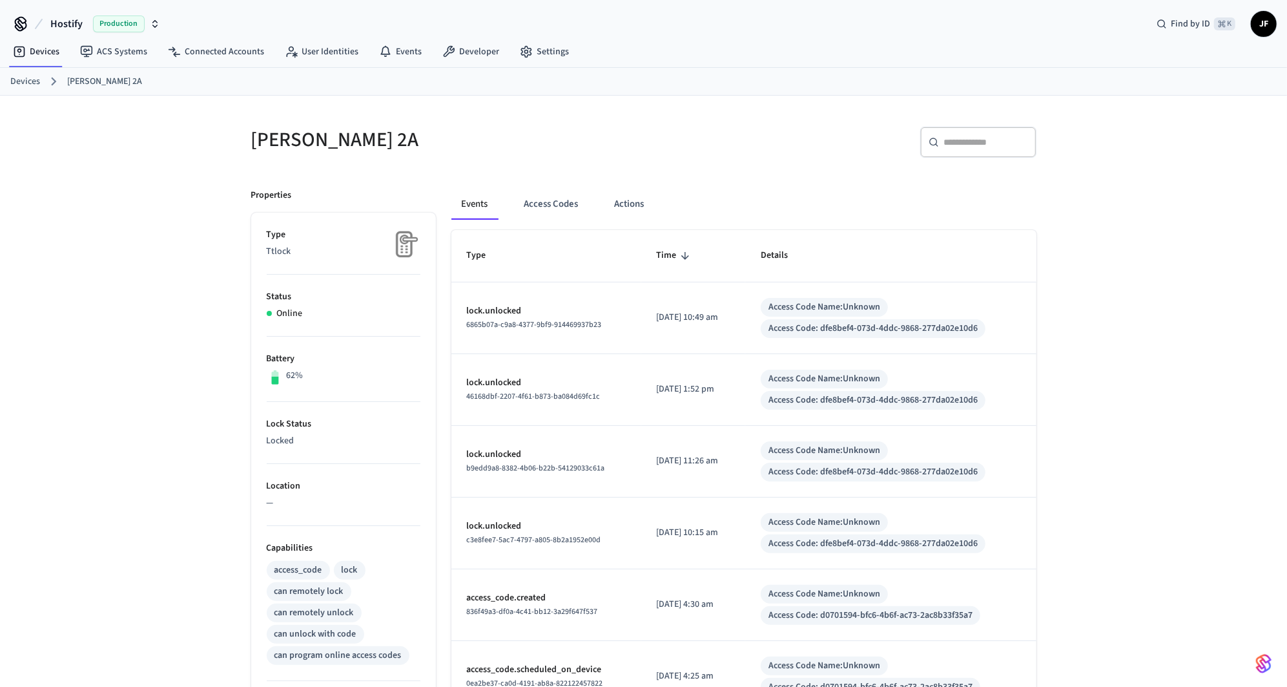
click at [995, 147] on input "text" at bounding box center [986, 142] width 84 height 13
paste input "**********"
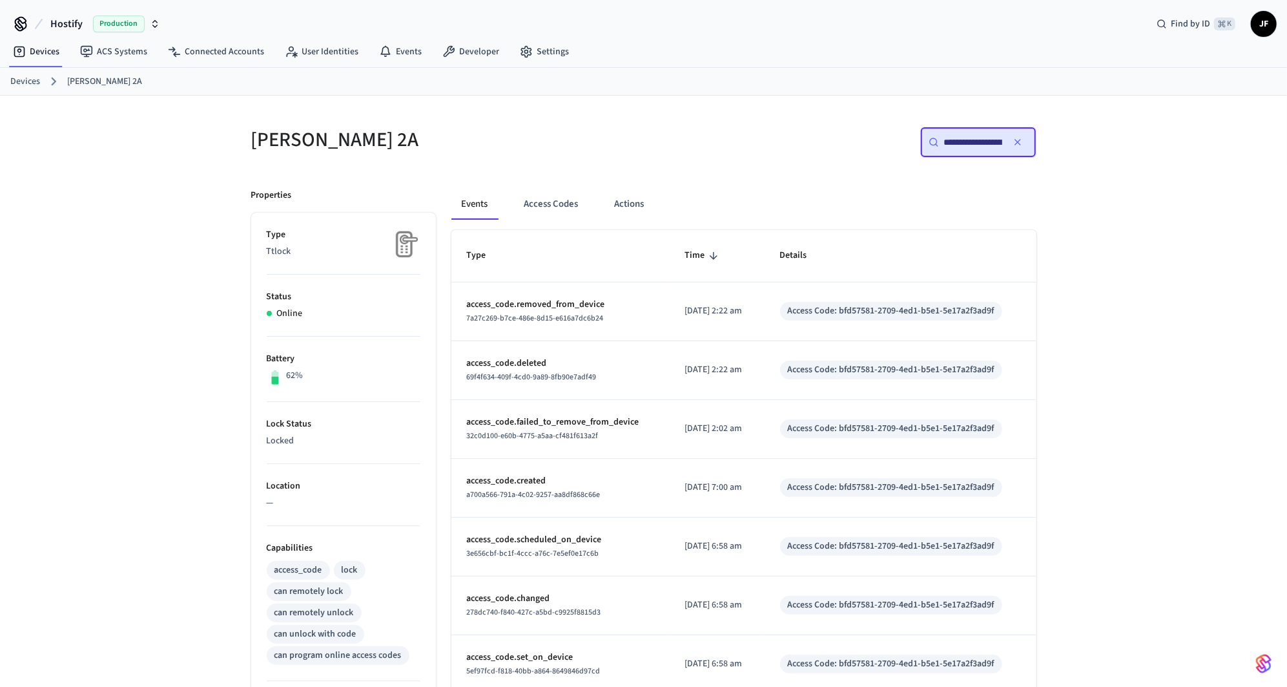
scroll to position [0, 96]
type input "**********"
click at [968, 149] on div "**********" at bounding box center [978, 142] width 116 height 31
click at [1097, 185] on div "**********" at bounding box center [643, 578] width 1287 height 965
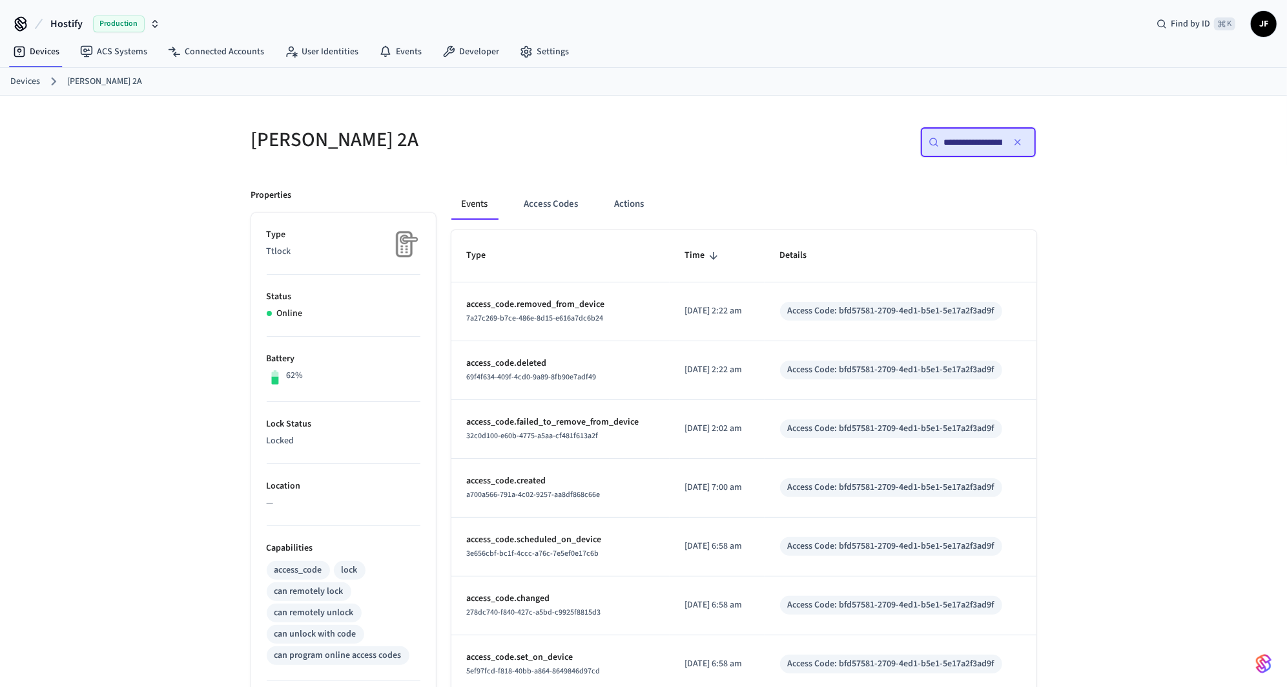
click at [811, 170] on div "**********" at bounding box center [644, 586] width 806 height 950
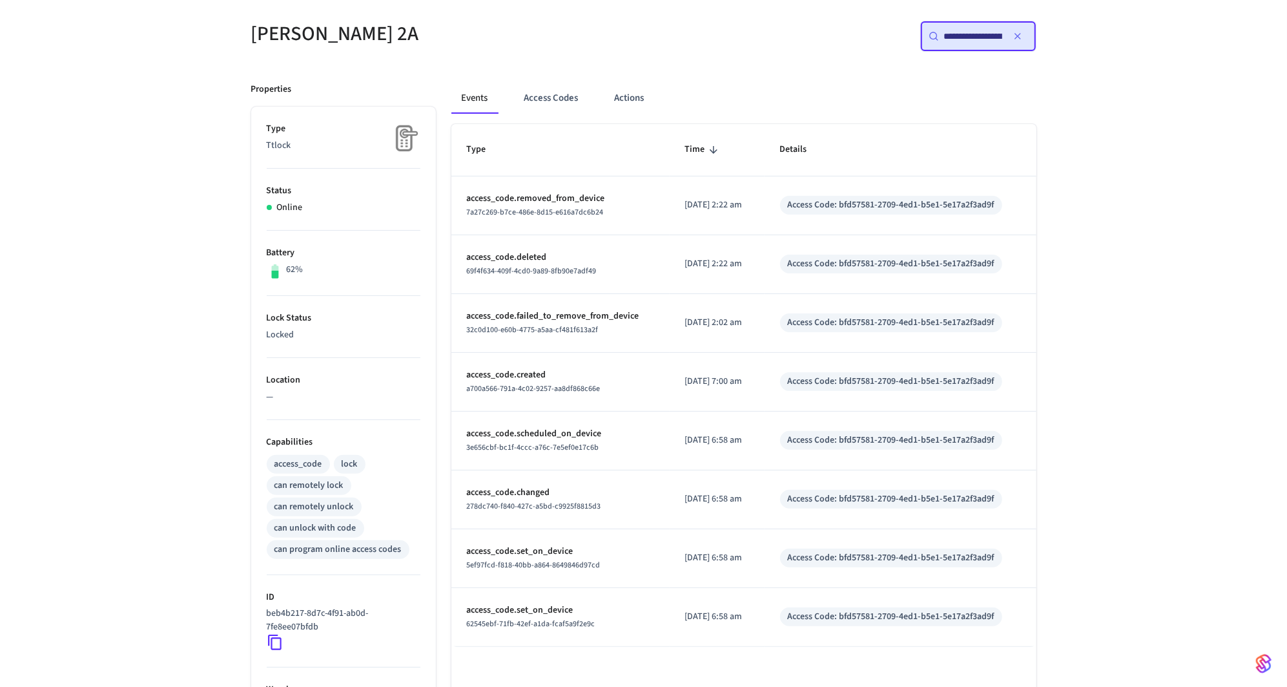
scroll to position [125, 0]
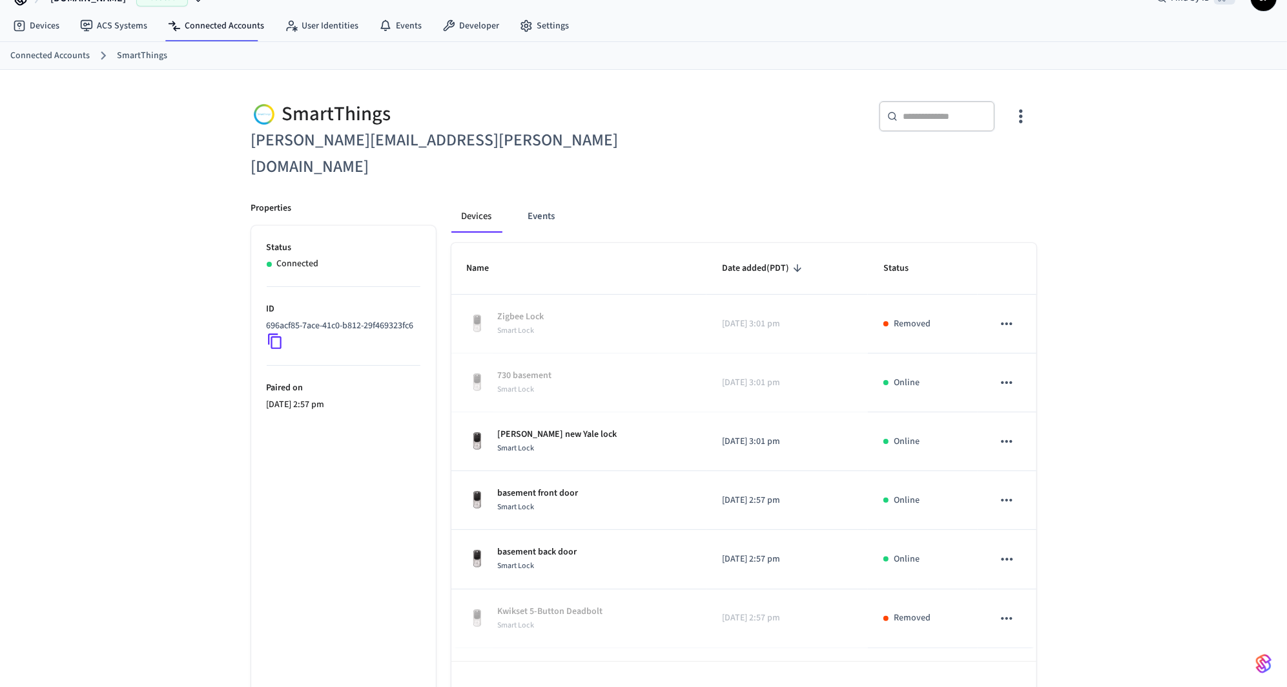
scroll to position [35, 0]
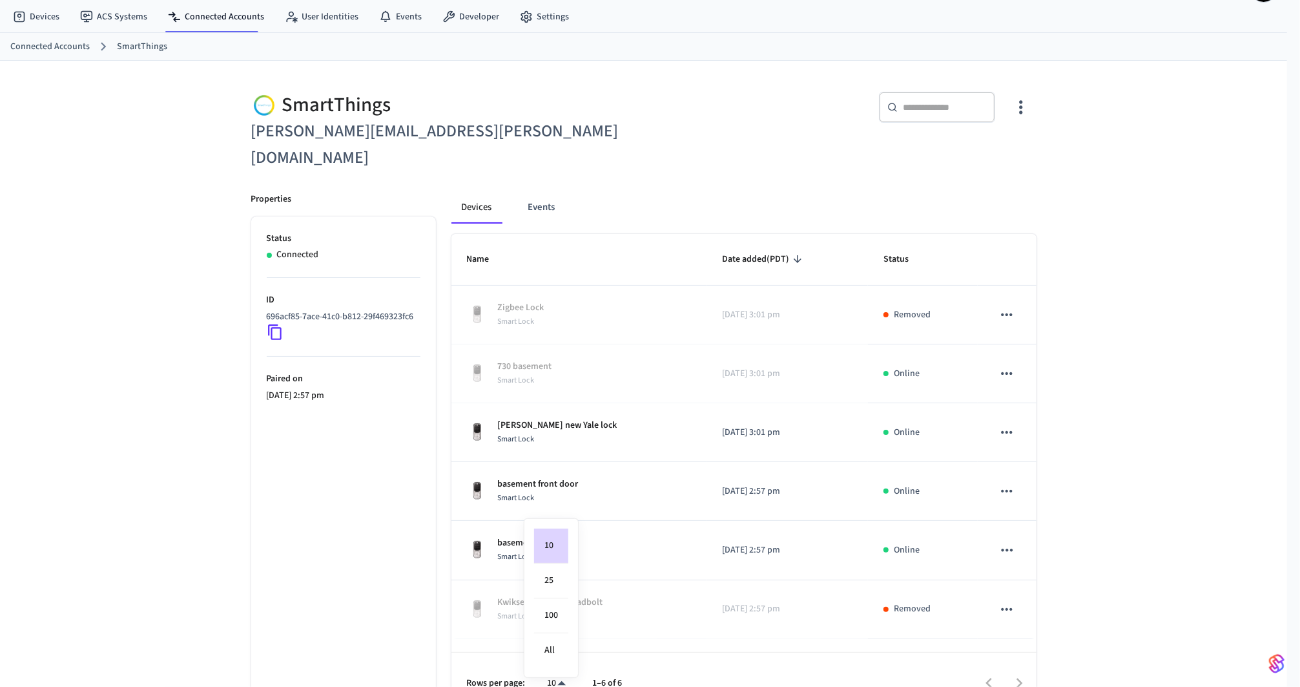
click at [559, 658] on body "Hospitable.com Production Find by ID ⌘ K JF Devices ACS Systems Connected Accou…" at bounding box center [650, 359] width 1300 height 789
click at [549, 576] on li "25" at bounding box center [551, 580] width 34 height 35
type input "**"
click at [273, 324] on icon at bounding box center [275, 332] width 17 height 17
click at [734, 143] on div "​ ​" at bounding box center [836, 123] width 400 height 95
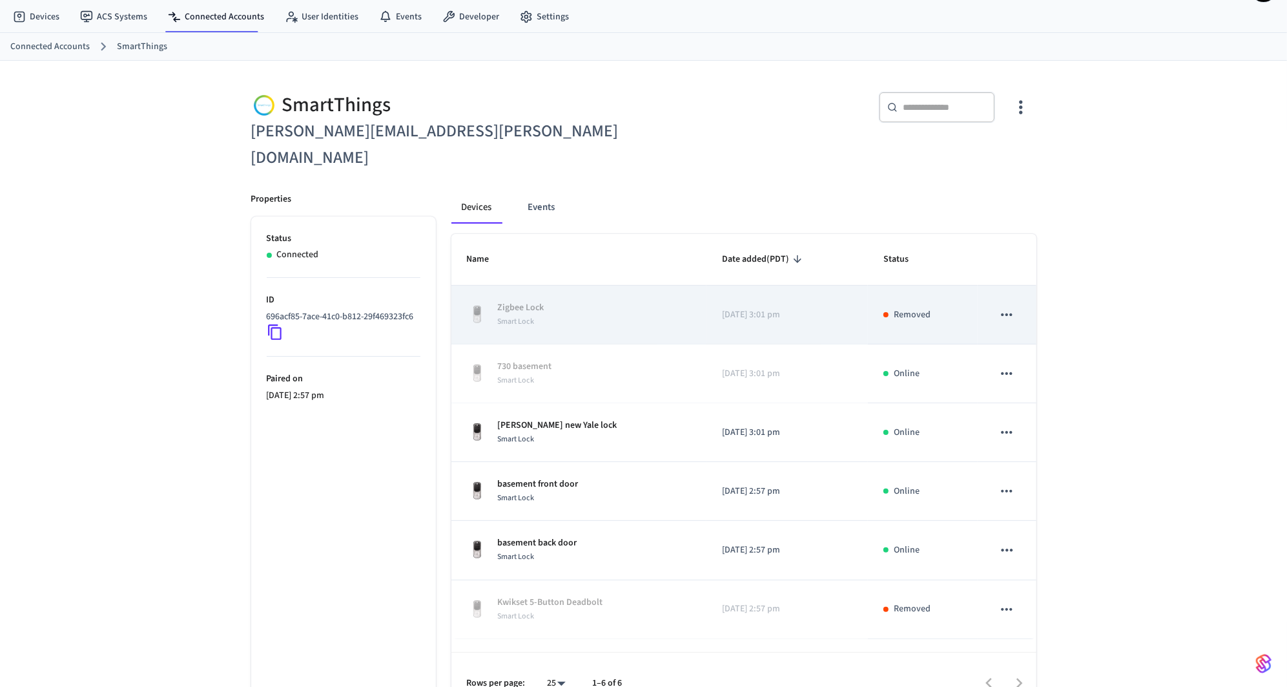
click at [645, 301] on div "Zigbee Lock Smart Lock" at bounding box center [579, 314] width 224 height 27
click at [1005, 306] on icon "sticky table" at bounding box center [1007, 314] width 17 height 17
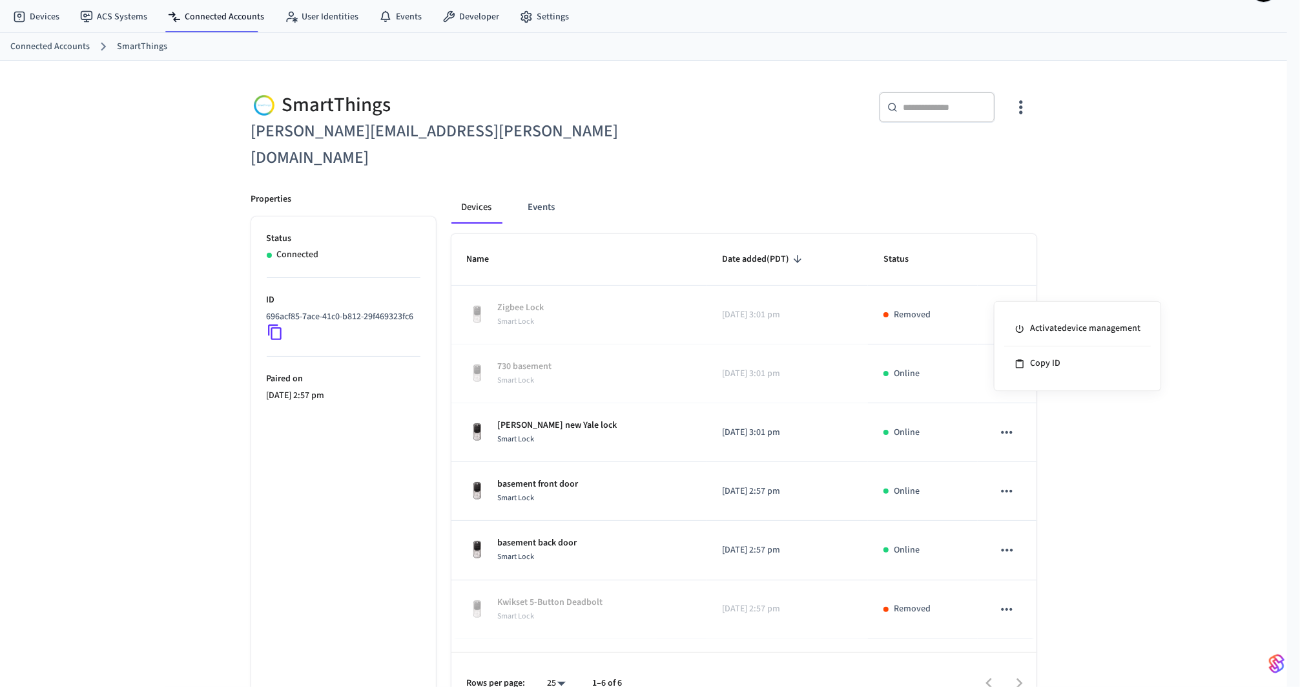
click at [1174, 176] on div at bounding box center [650, 343] width 1300 height 687
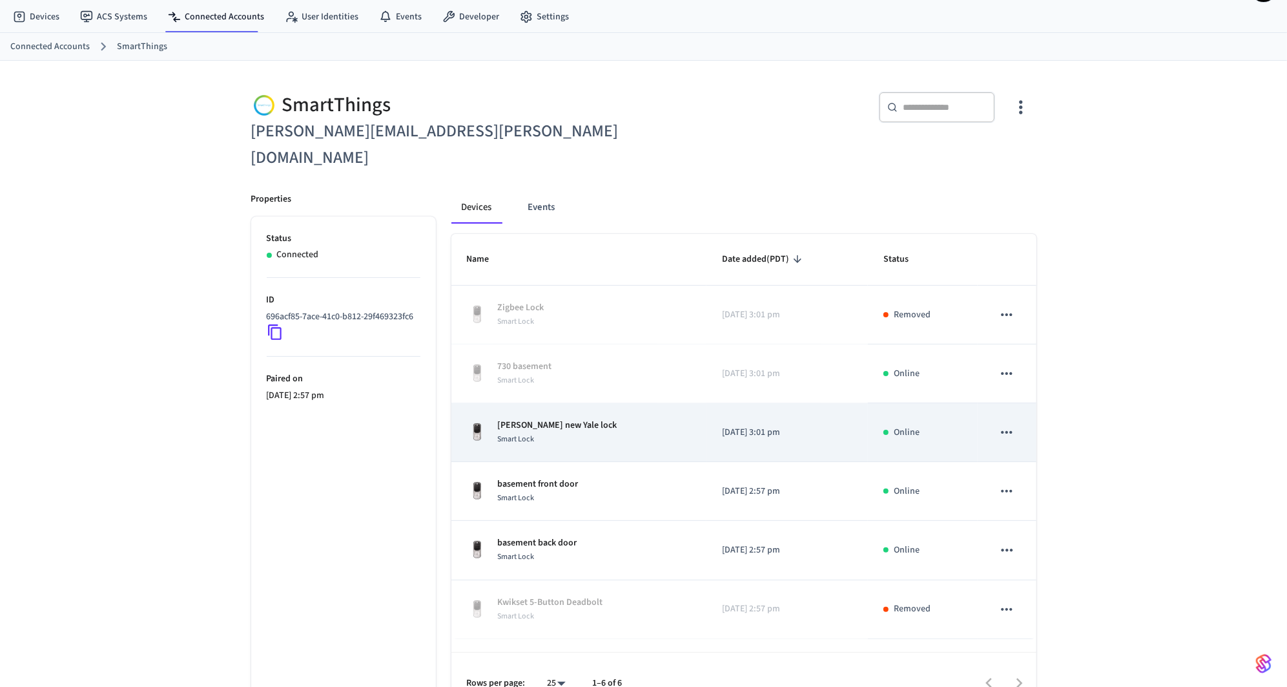
click at [550, 423] on td "Bailey new Yale lock Smart Lock" at bounding box center [579, 432] width 255 height 59
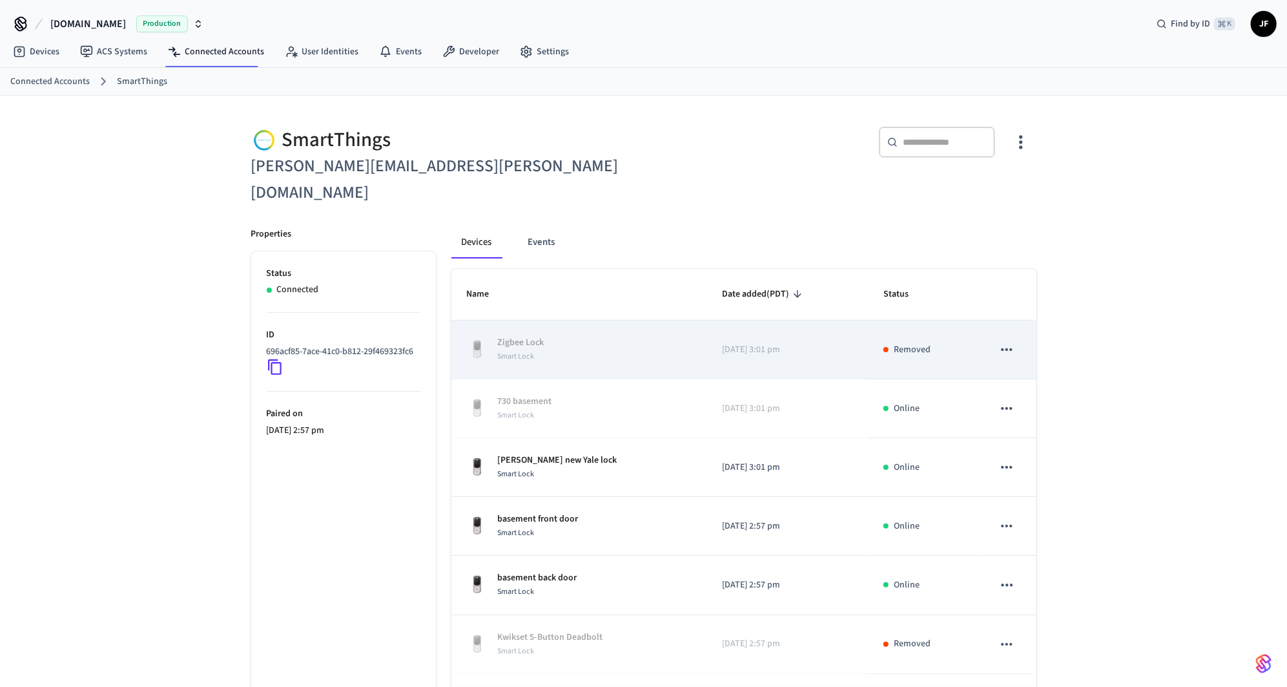
click at [1002, 348] on icon "sticky table" at bounding box center [1007, 349] width 11 height 3
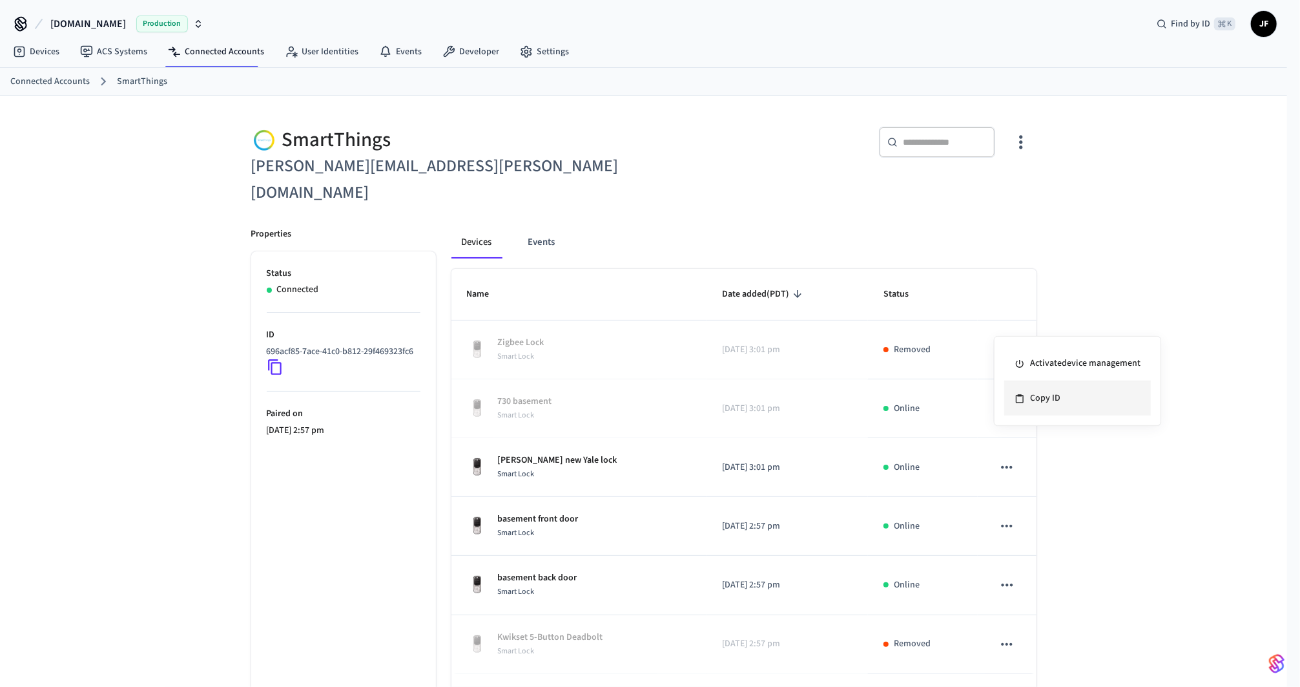
click at [1097, 400] on li "Copy ID" at bounding box center [1077, 398] width 147 height 34
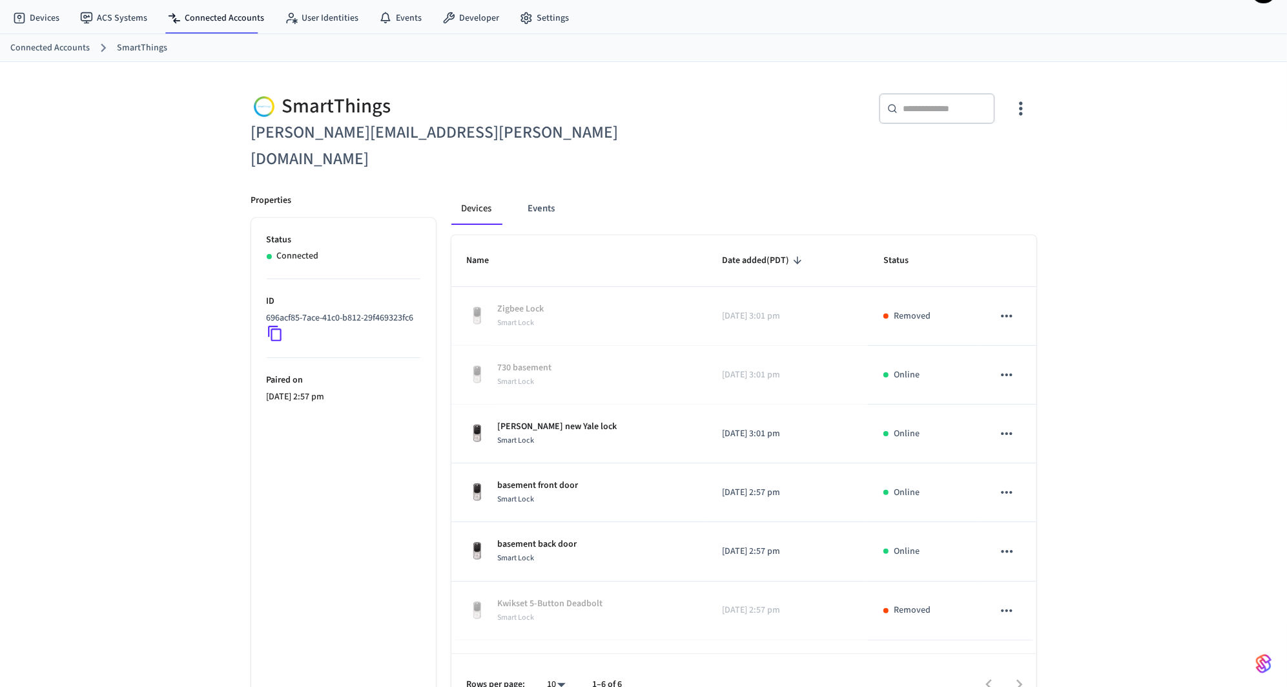
scroll to position [35, 0]
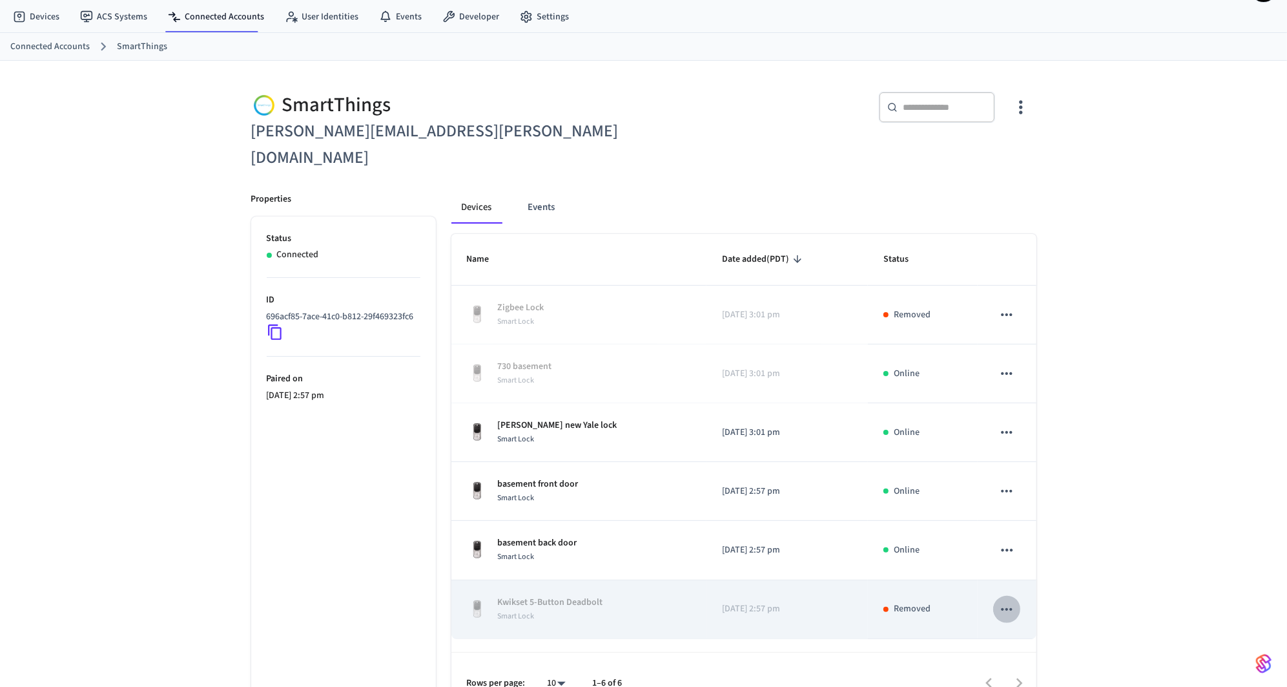
click at [1008, 601] on icon "sticky table" at bounding box center [1007, 609] width 17 height 17
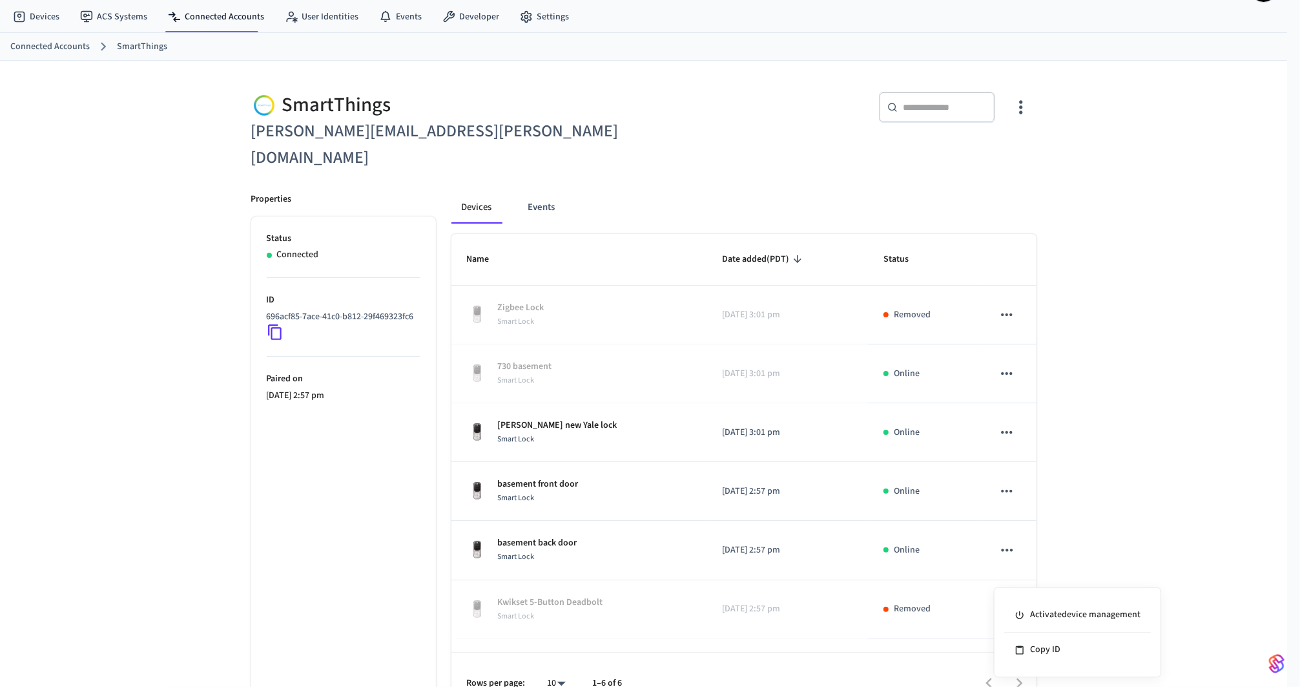
click at [1111, 345] on div at bounding box center [650, 343] width 1300 height 687
click at [1185, 258] on div "SmartThings katherine.gengler@gmail.com ​ ​ Properties Status Connected ID 696a…" at bounding box center [643, 388] width 1287 height 654
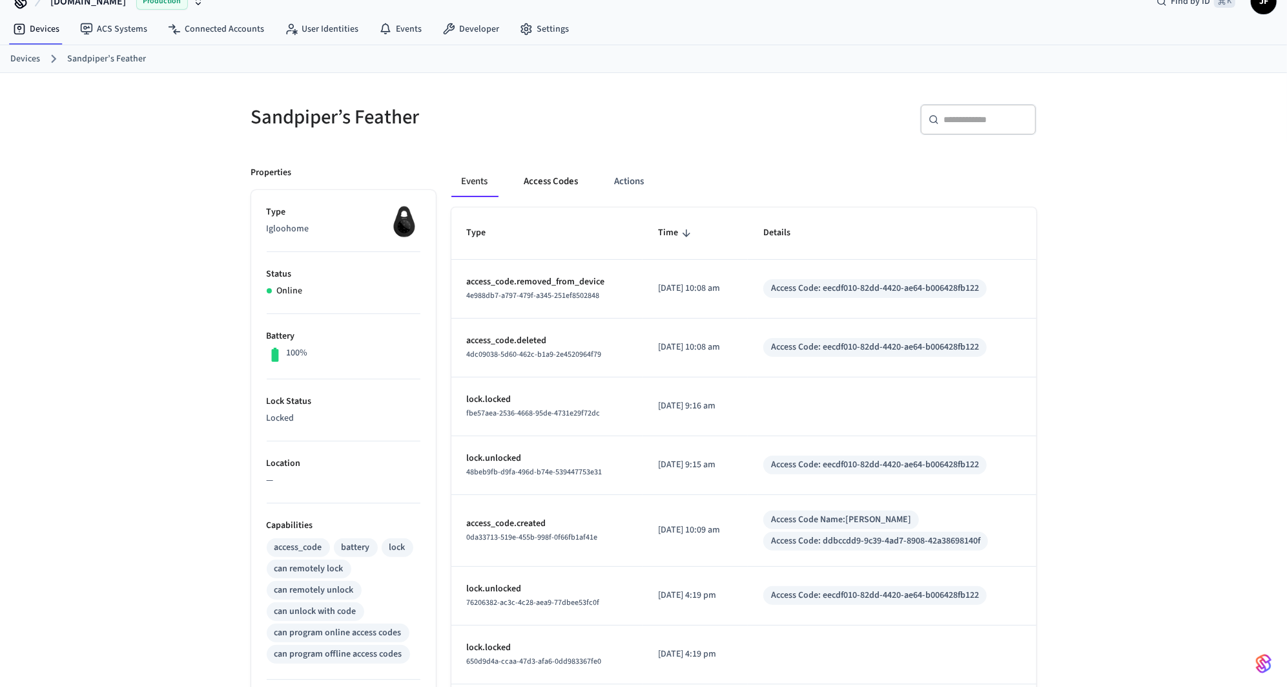
scroll to position [23, 0]
click at [566, 192] on button "Access Codes" at bounding box center [551, 180] width 75 height 31
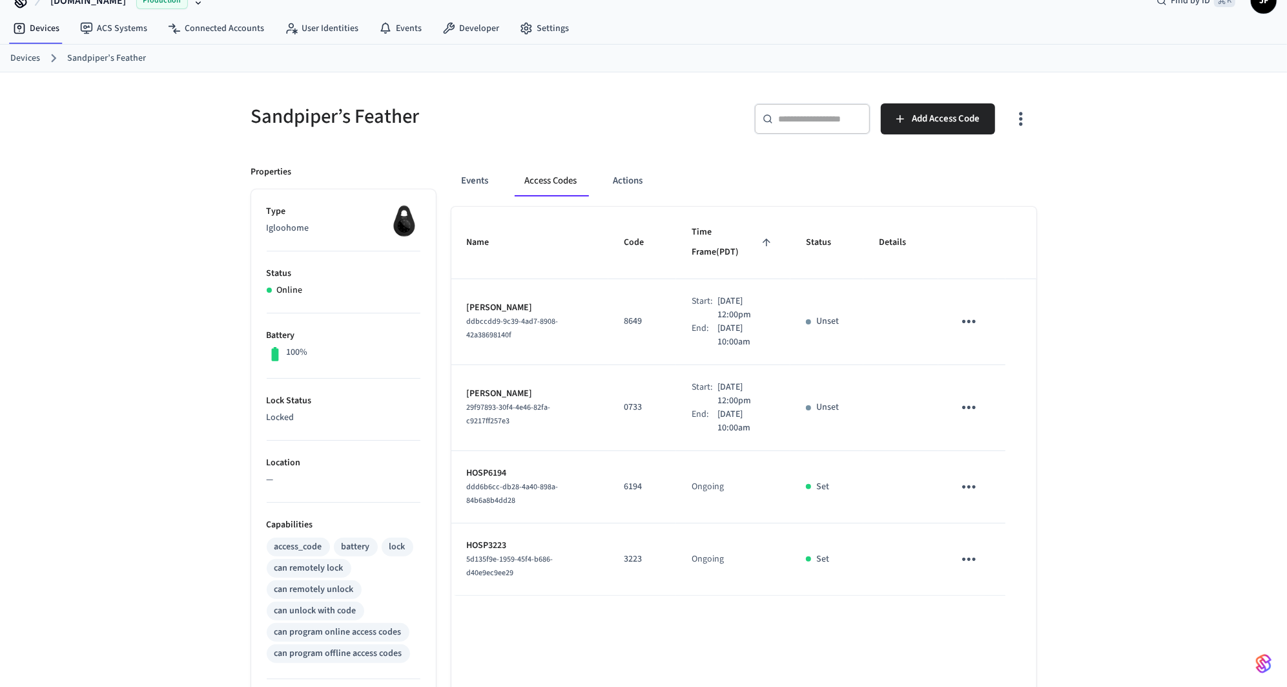
click at [581, 133] on div "Sandpiper’s Feather" at bounding box center [436, 116] width 400 height 57
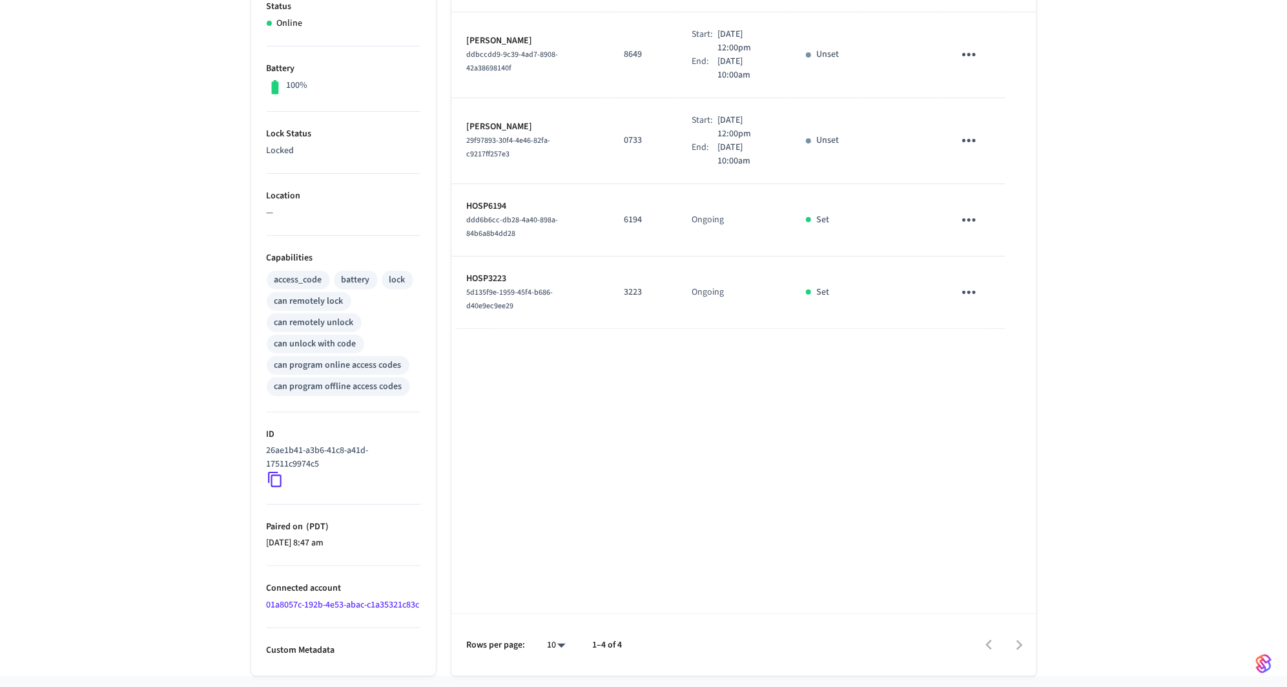
scroll to position [0, 0]
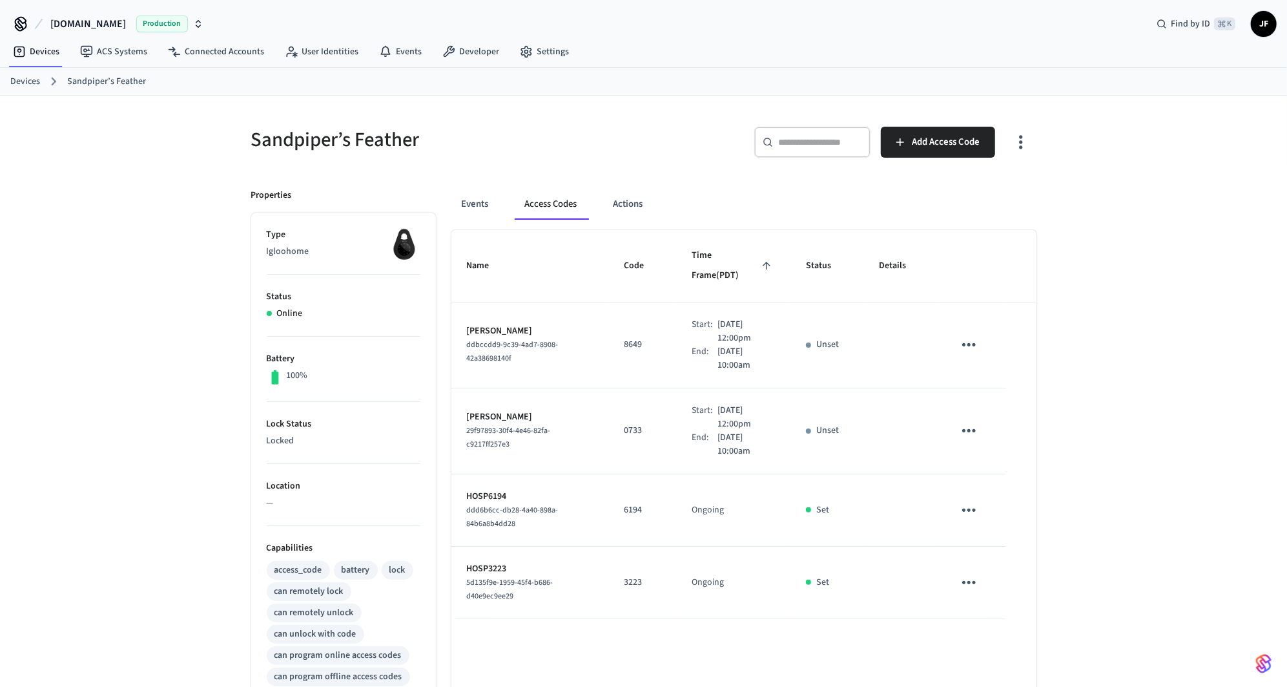
click at [481, 227] on div "Events Access Codes Actions" at bounding box center [744, 209] width 585 height 41
click at [474, 202] on button "Events" at bounding box center [476, 204] width 48 height 31
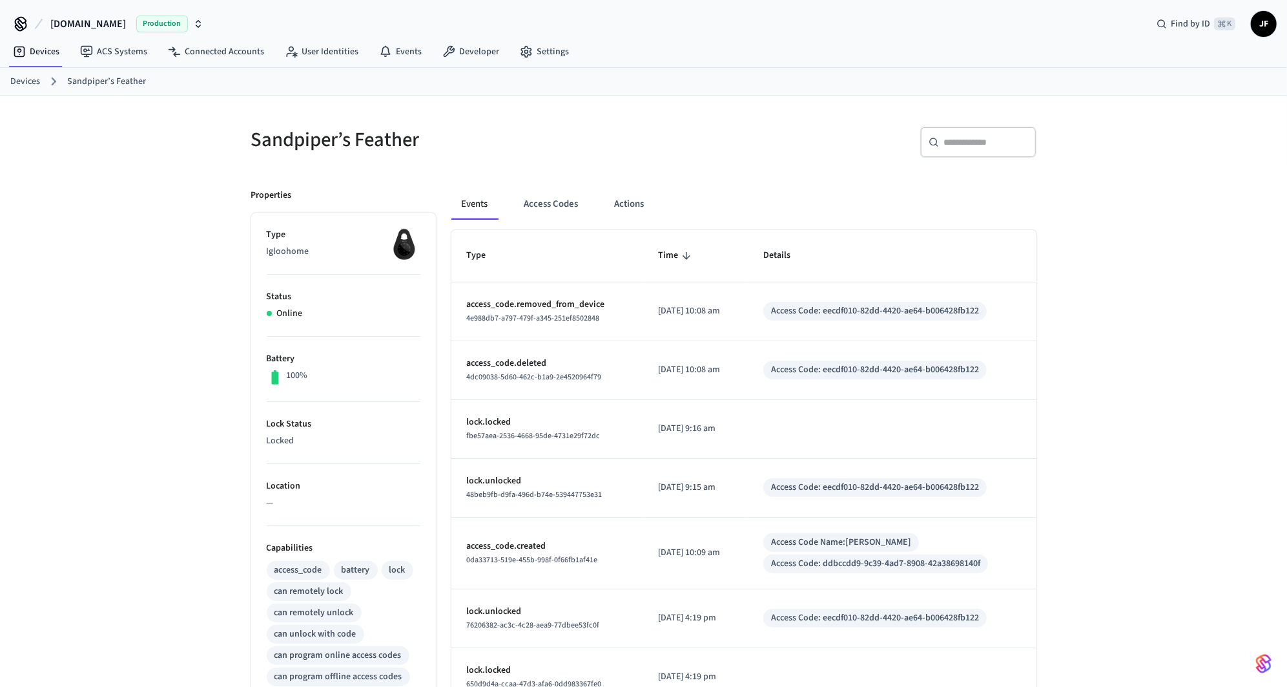
click at [985, 151] on div "​ ​" at bounding box center [978, 142] width 116 height 31
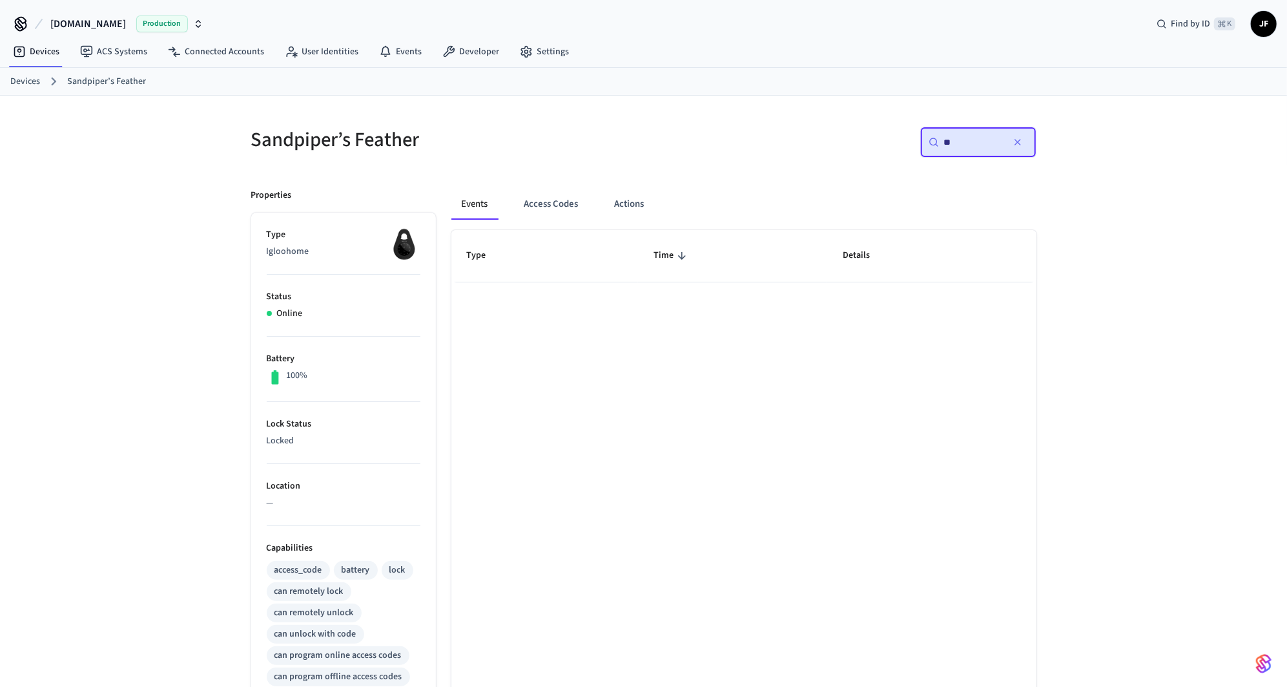
type input "*"
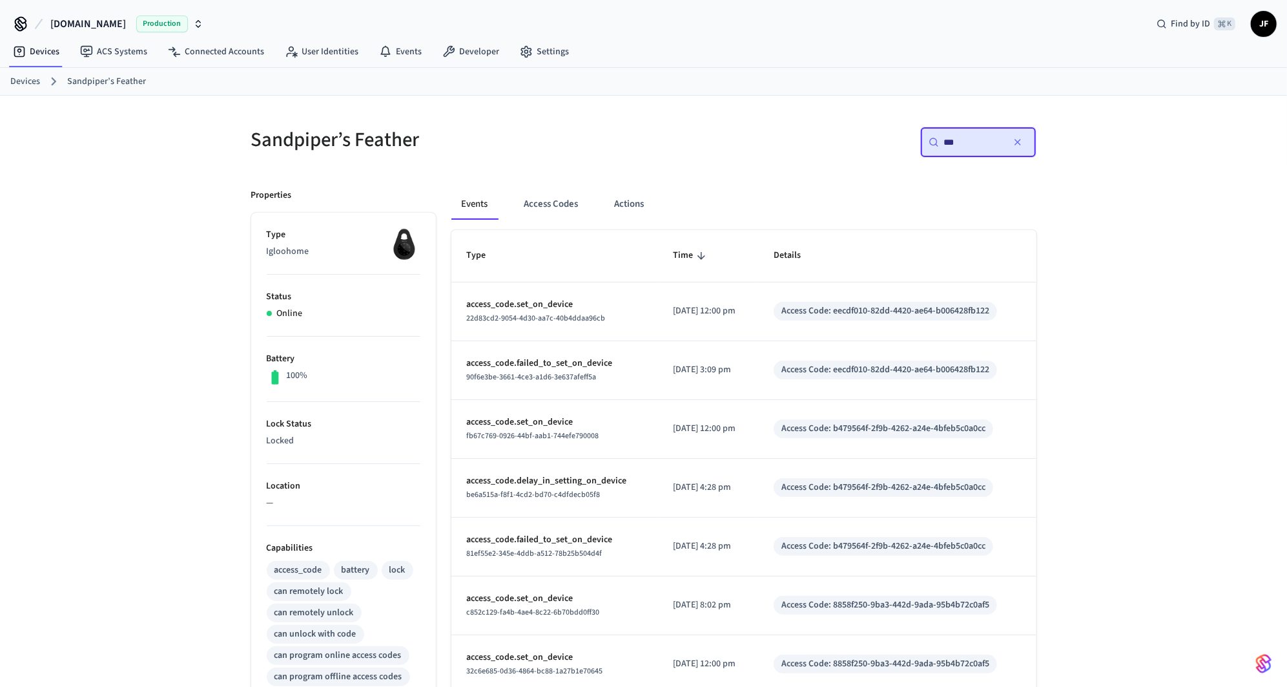
type input "***"
click at [1171, 298] on div "Sandpiper’s Feather ​ *** ​ Properties Type Igloohome Status Online Battery 100…" at bounding box center [643, 531] width 1287 height 870
click at [700, 114] on div "​ *** ​" at bounding box center [836, 139] width 400 height 57
drag, startPoint x: 291, startPoint y: 160, endPoint x: 241, endPoint y: 138, distance: 55.0
click at [291, 161] on div "Sandpiper’s Feather" at bounding box center [436, 139] width 400 height 57
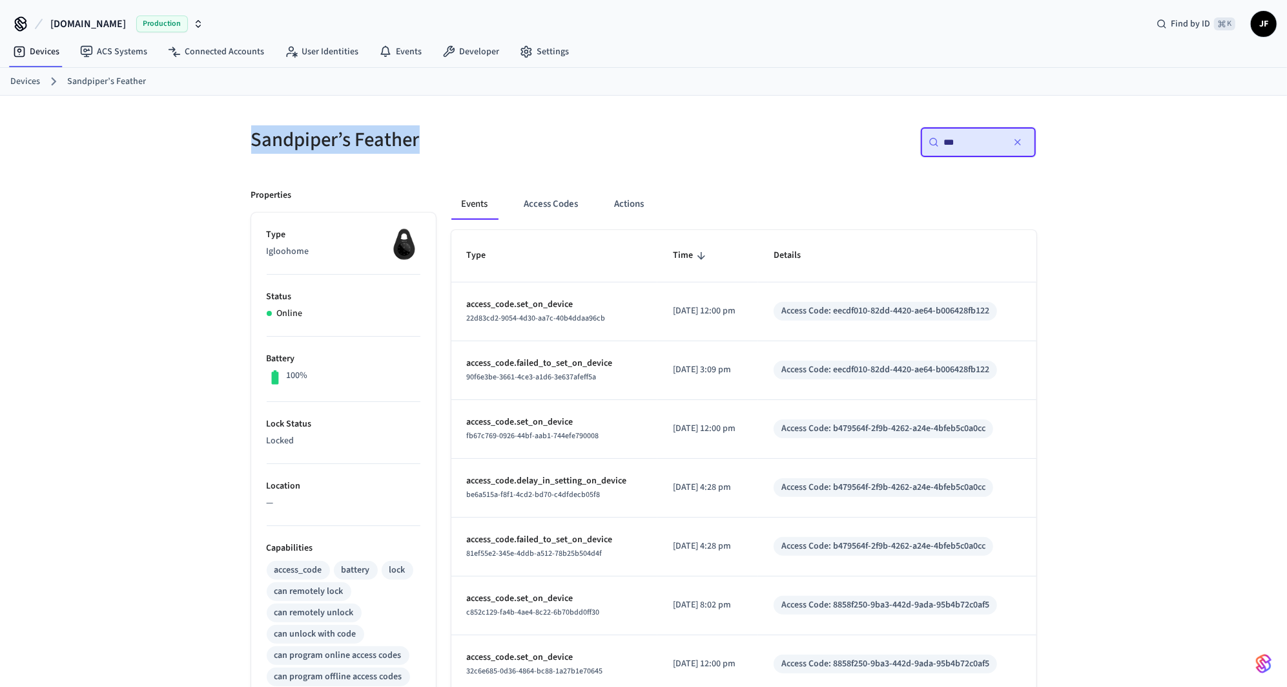
drag, startPoint x: 382, startPoint y: 127, endPoint x: 512, endPoint y: 127, distance: 129.8
click at [512, 127] on div "Sandpiper’s Feather" at bounding box center [436, 139] width 400 height 57
click at [712, 74] on ol "Devices Sandpiper’s Feather" at bounding box center [648, 81] width 1277 height 17
